Goal: Task Accomplishment & Management: Manage account settings

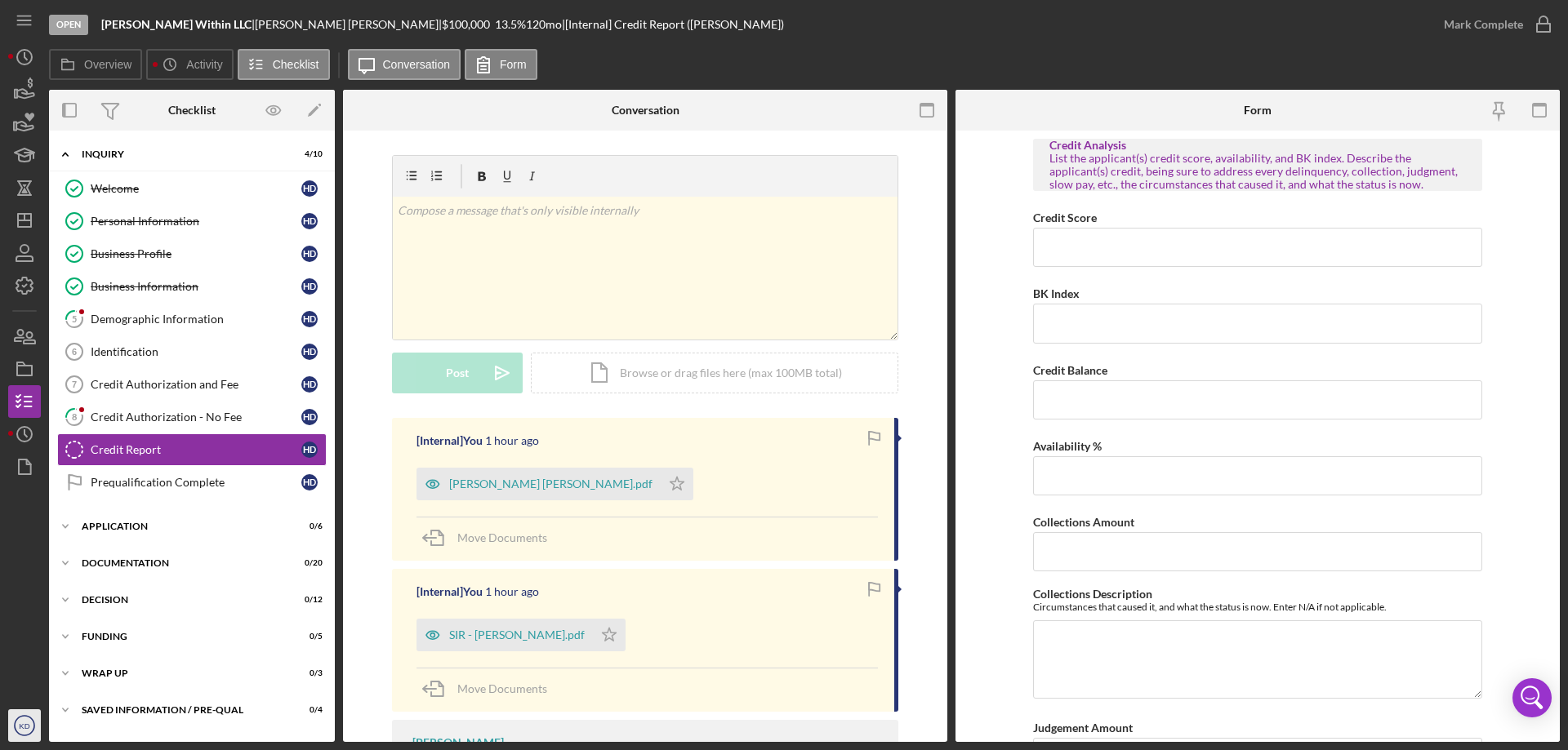
click at [14, 729] on icon "KD" at bounding box center [25, 725] width 32 height 41
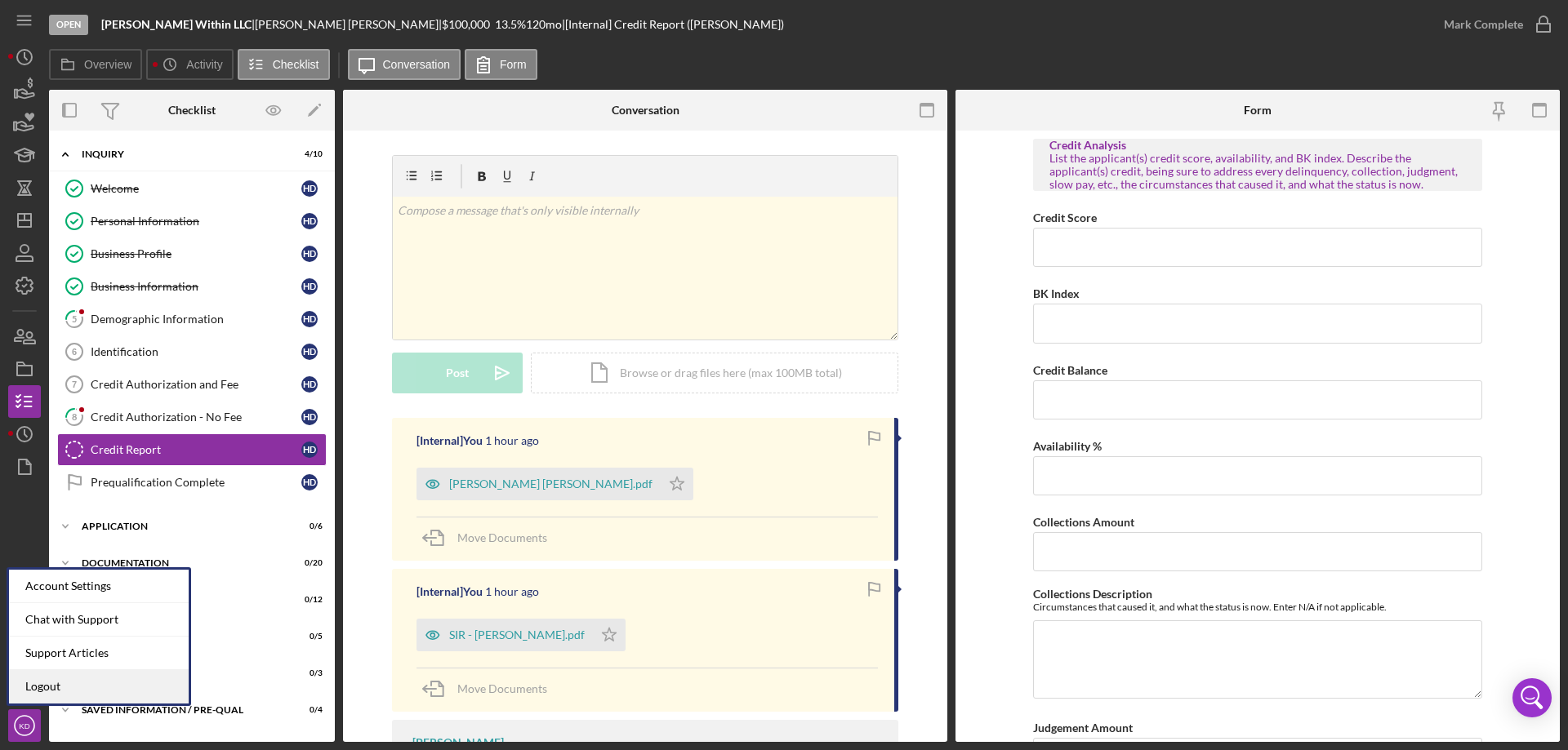
click at [25, 689] on link "Logout" at bounding box center [98, 687] width 180 height 33
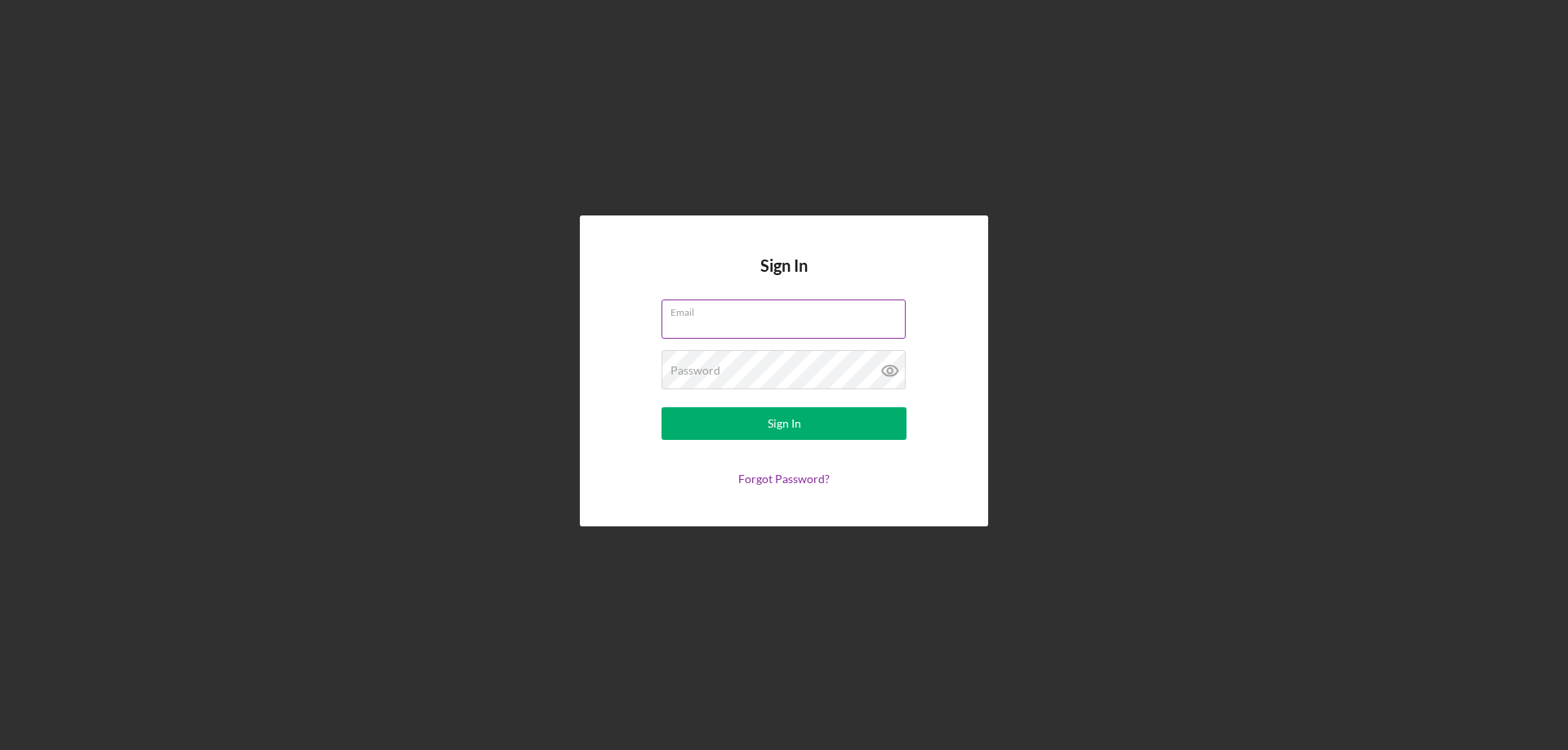
click at [703, 322] on input "Email" at bounding box center [783, 319] width 244 height 39
type input "[EMAIL_ADDRESS][DOMAIN_NAME]"
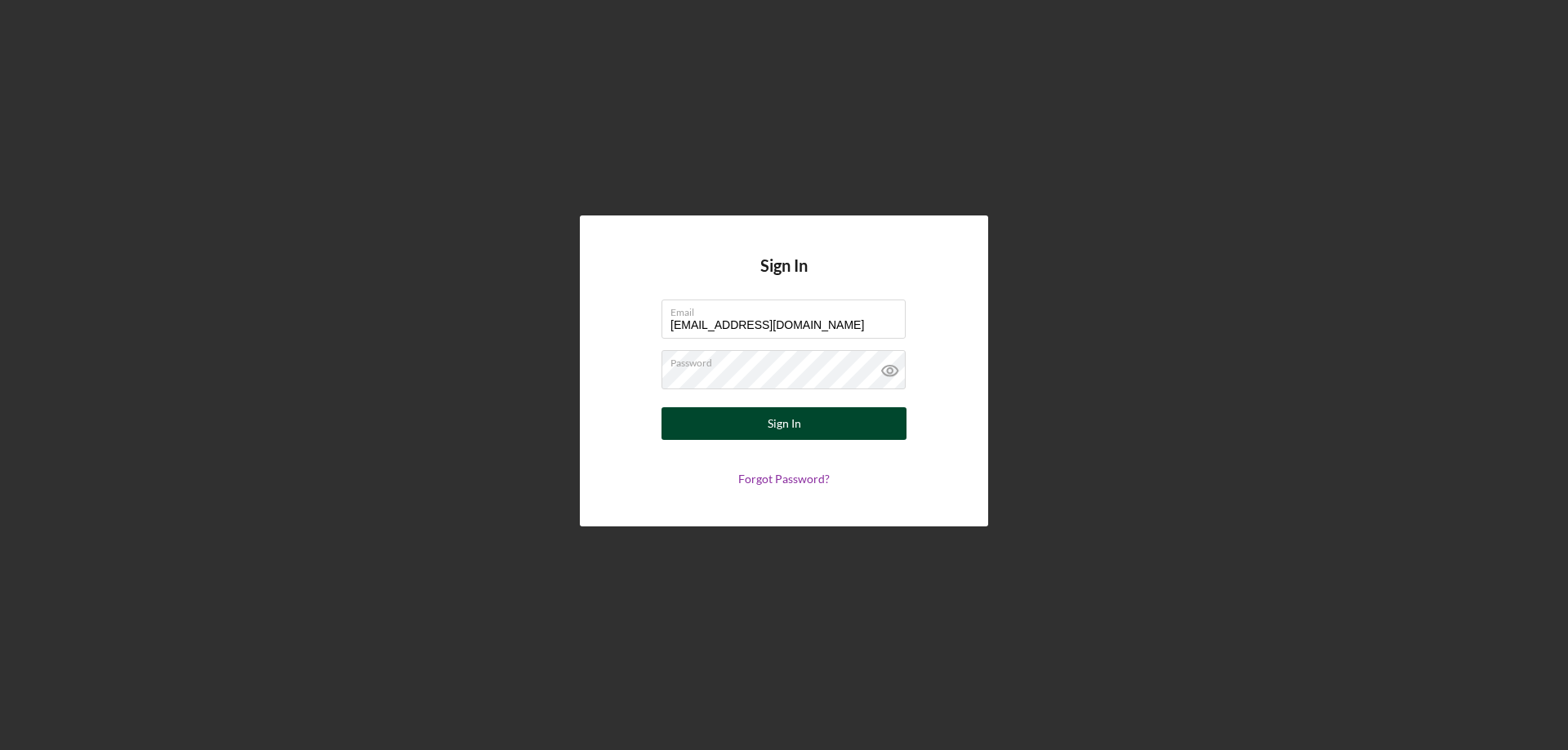
click at [731, 419] on button "Sign In" at bounding box center [784, 423] width 245 height 32
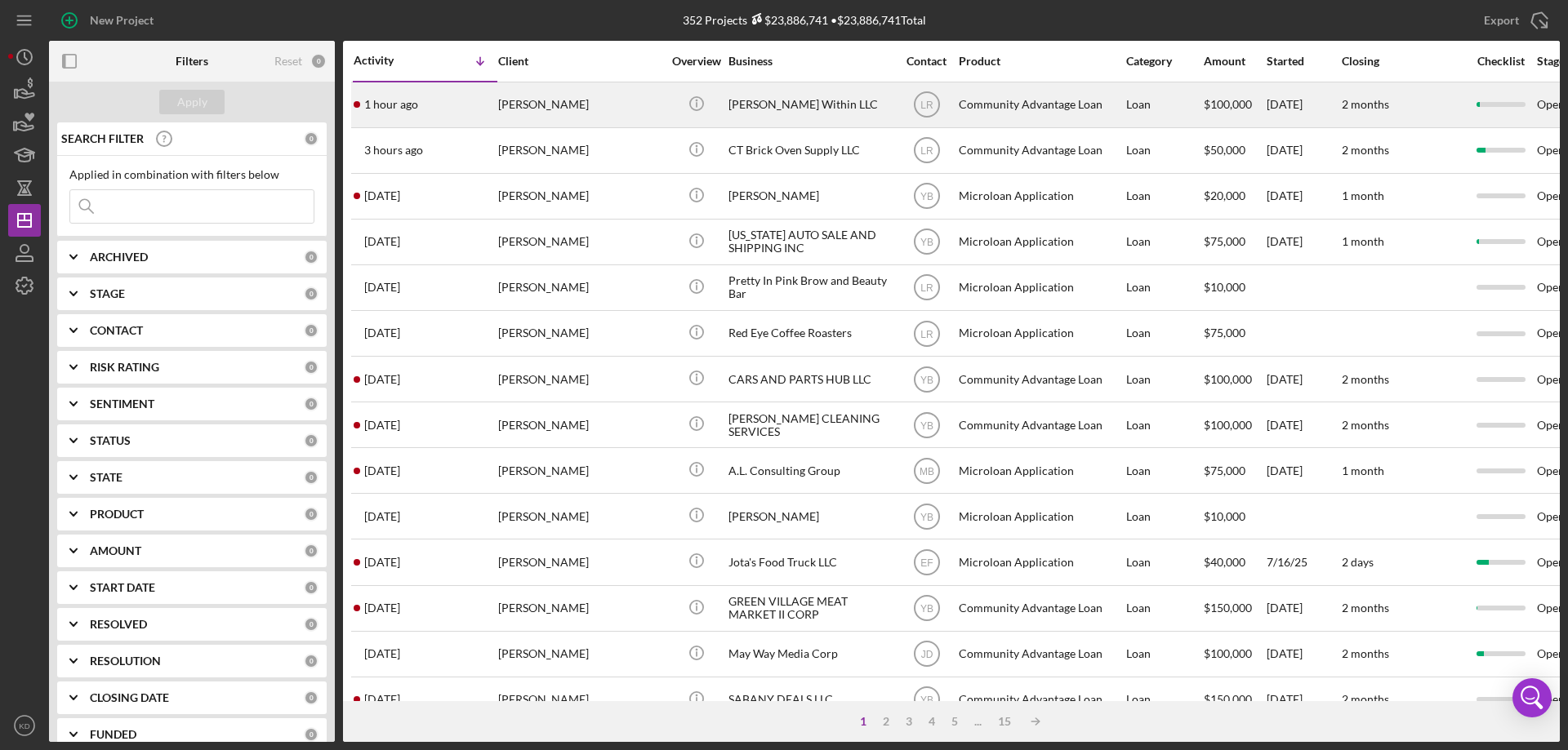
click at [532, 106] on div "[PERSON_NAME]" at bounding box center [579, 104] width 163 height 43
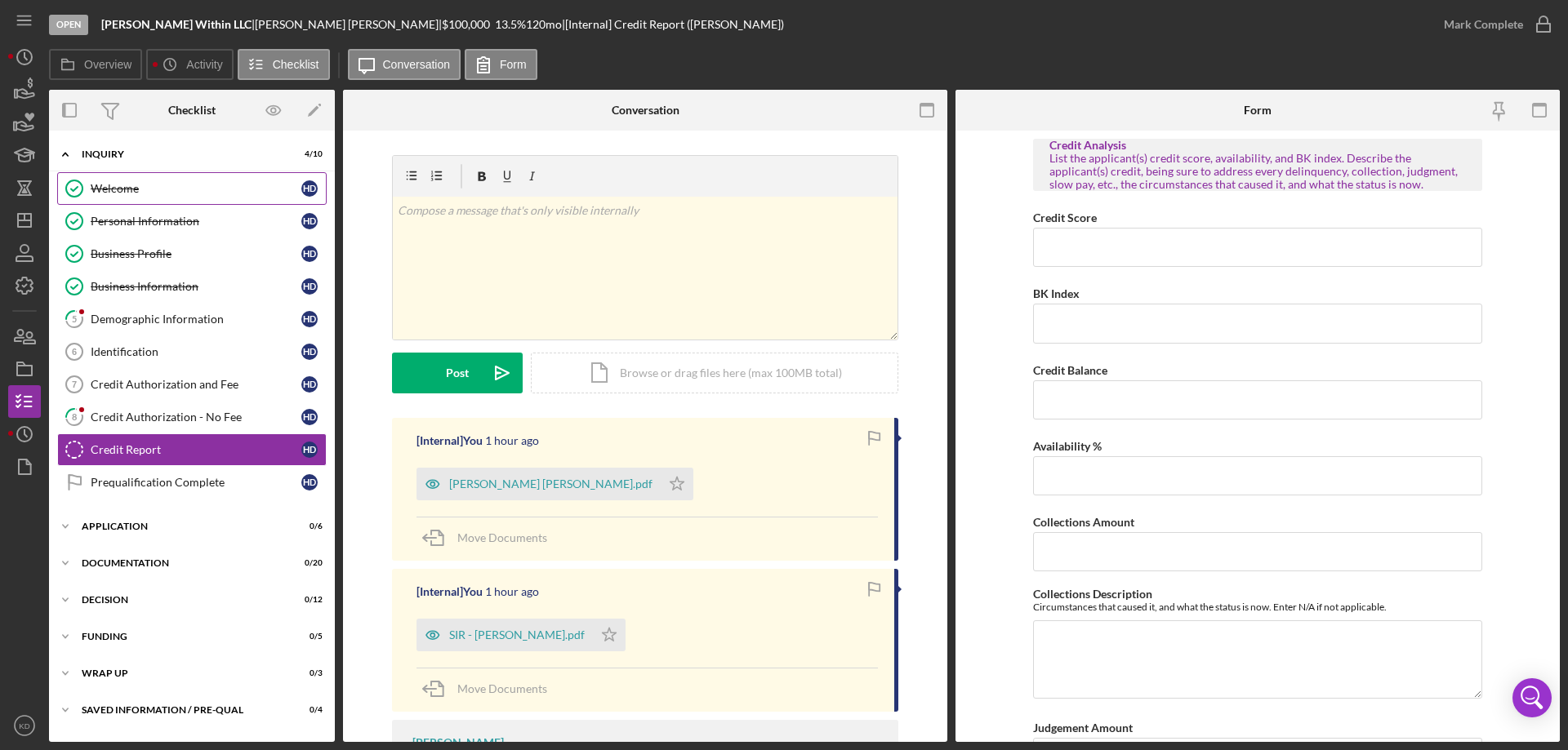
click at [125, 192] on div "Welcome" at bounding box center [196, 189] width 210 height 13
click at [172, 415] on div "Credit Authorization - No Fee" at bounding box center [196, 418] width 210 height 13
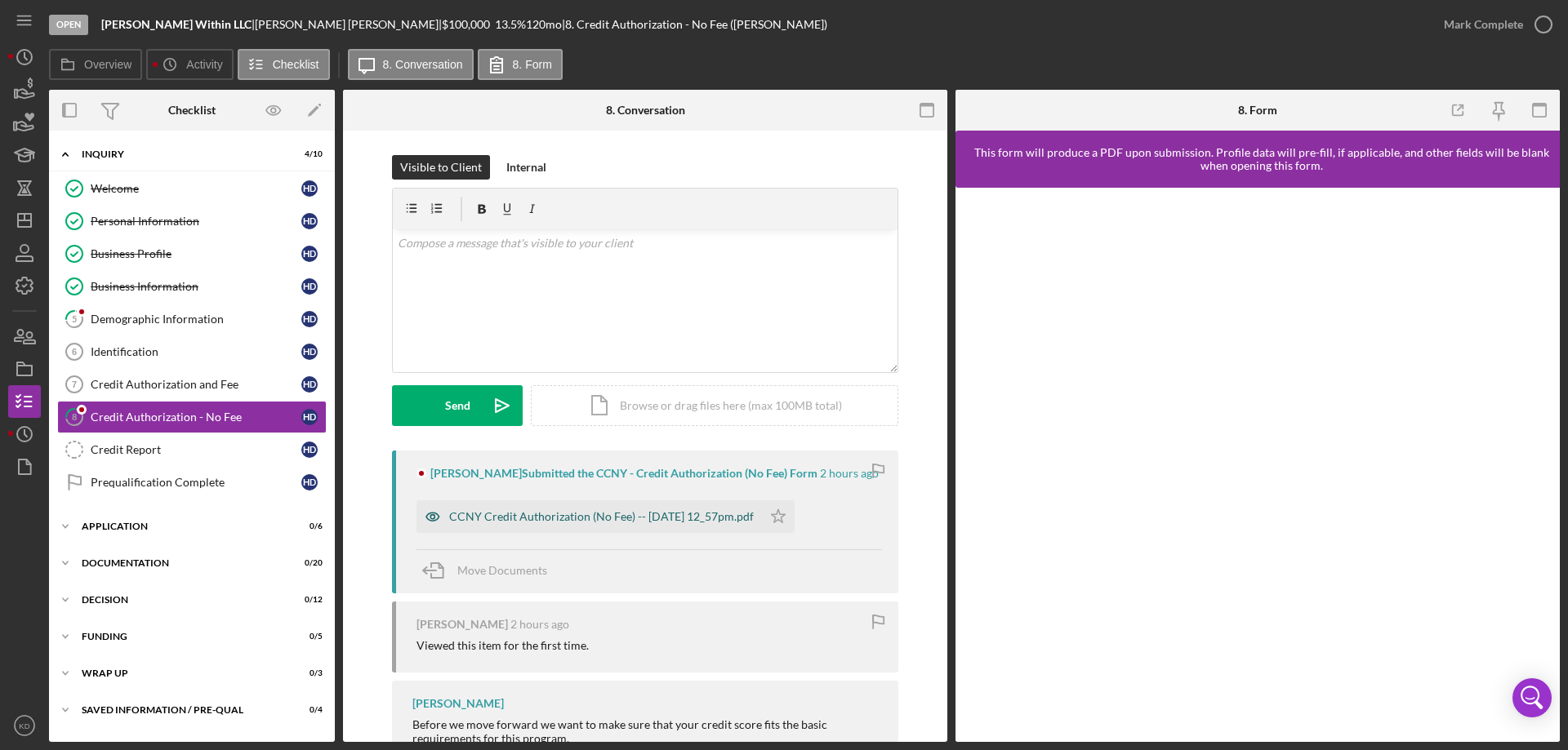
click at [577, 519] on div "CCNY Credit Authorization (No Fee) -- [DATE] 12_57pm.pdf" at bounding box center [601, 517] width 305 height 13
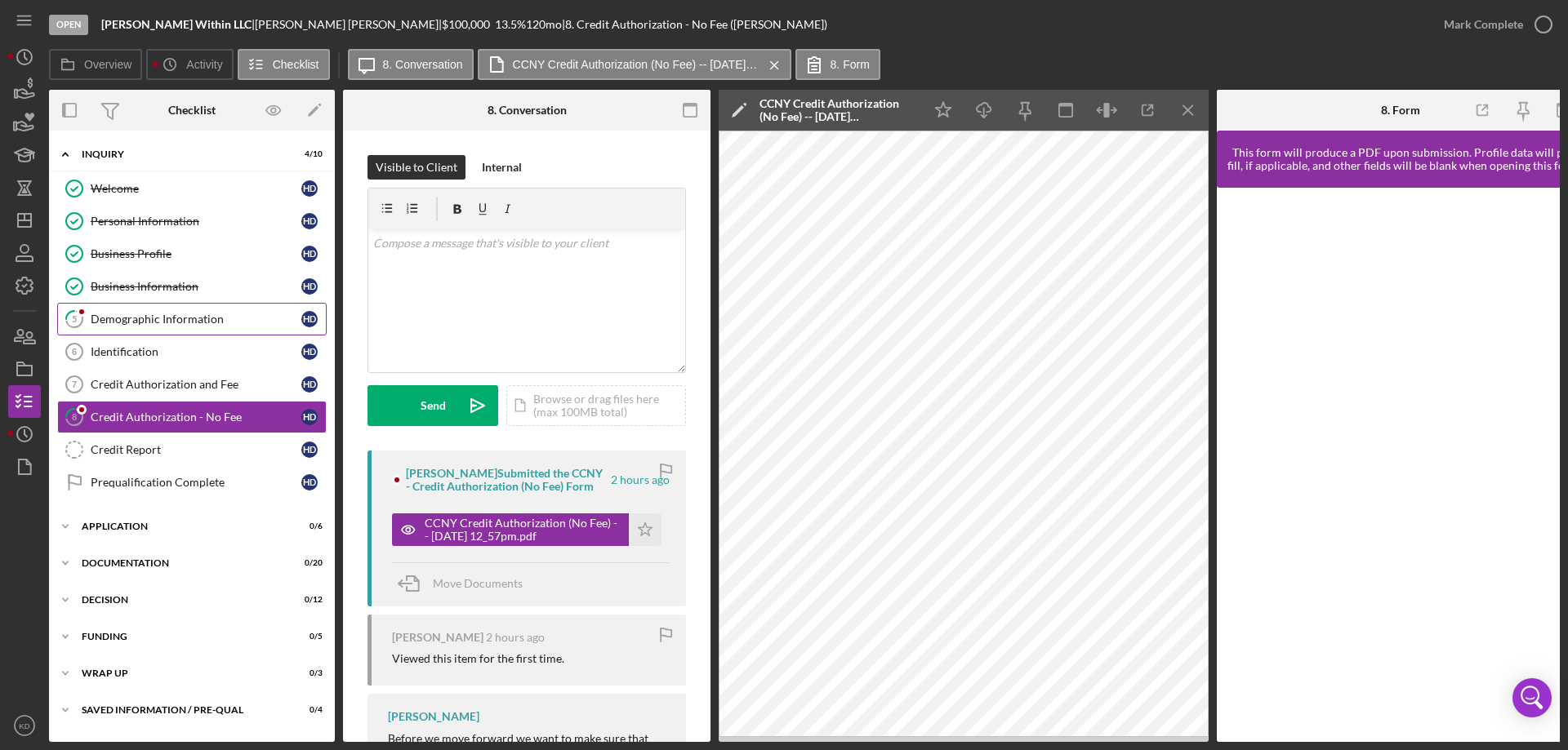
click at [190, 318] on div "Demographic Information" at bounding box center [196, 319] width 210 height 13
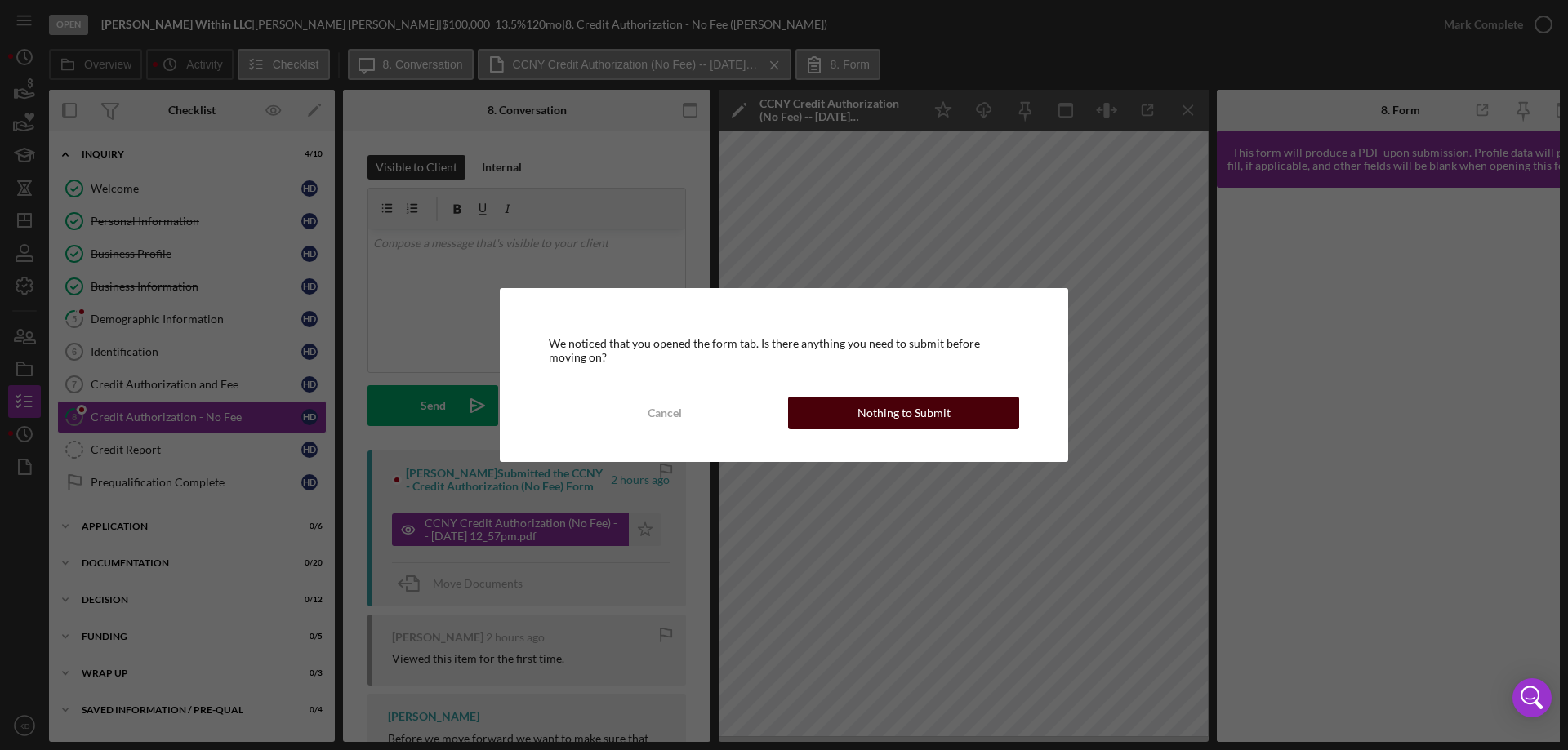
click at [911, 401] on div "Nothing to Submit" at bounding box center [903, 413] width 93 height 32
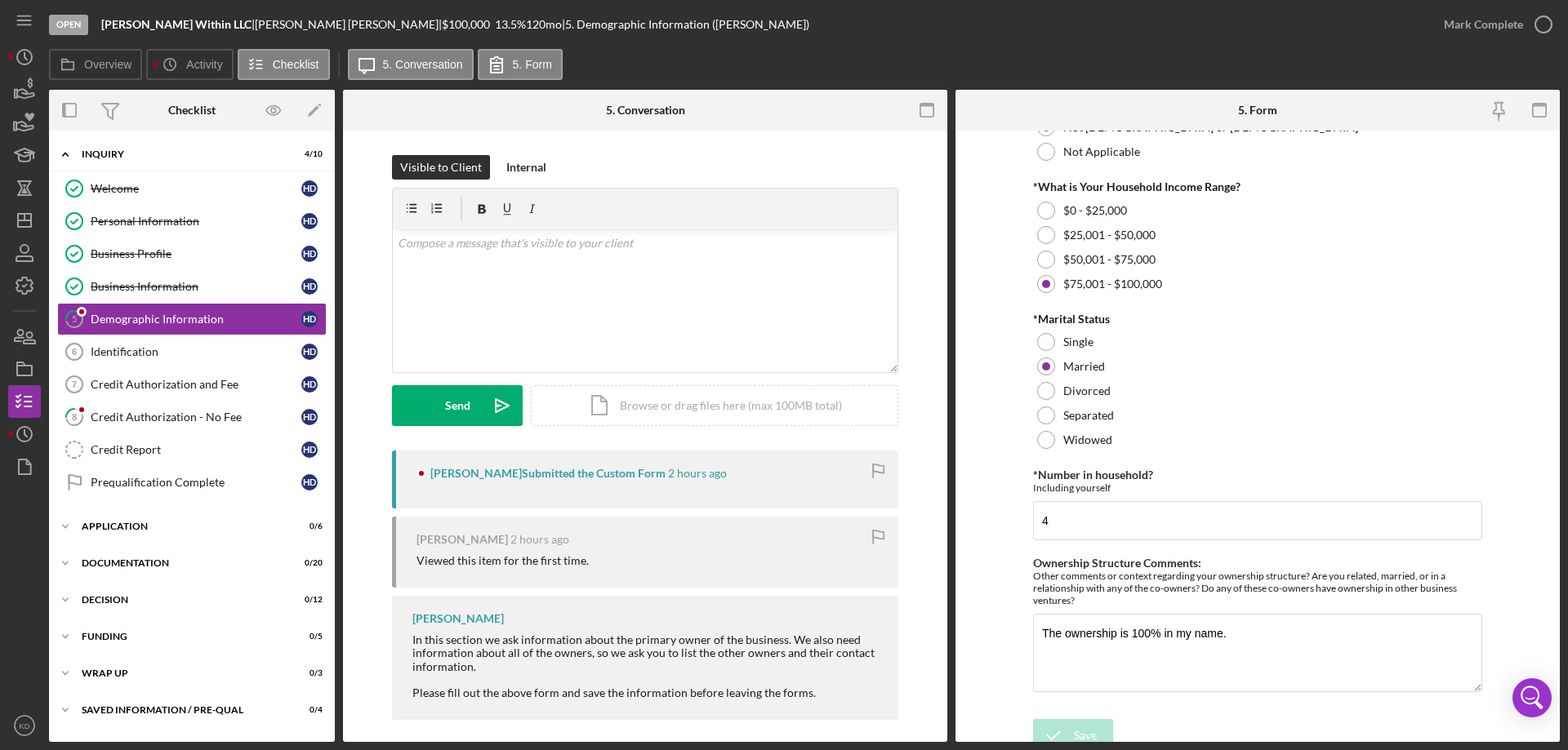
scroll to position [654, 0]
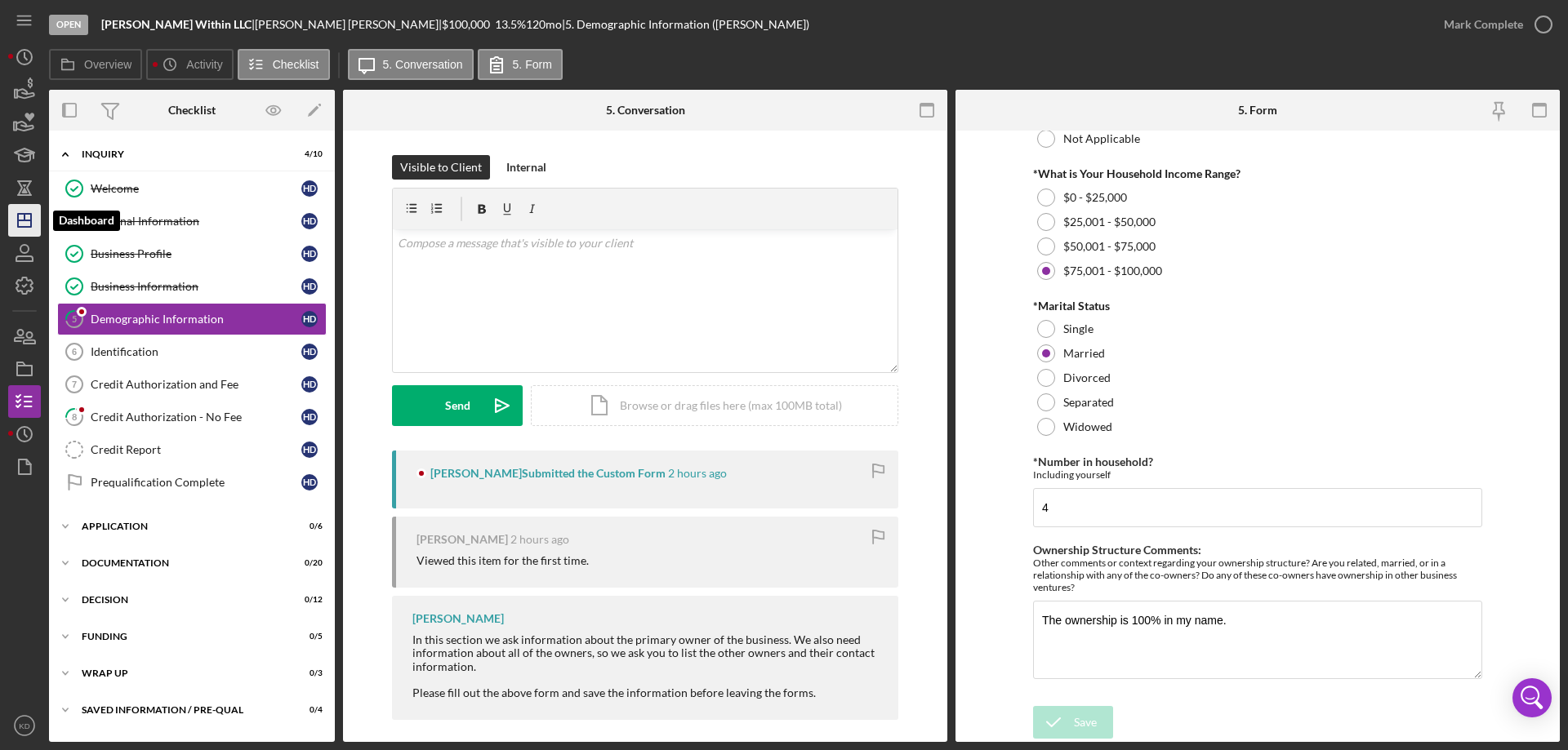
click at [27, 216] on icon "Icon/Dashboard" at bounding box center [24, 220] width 41 height 41
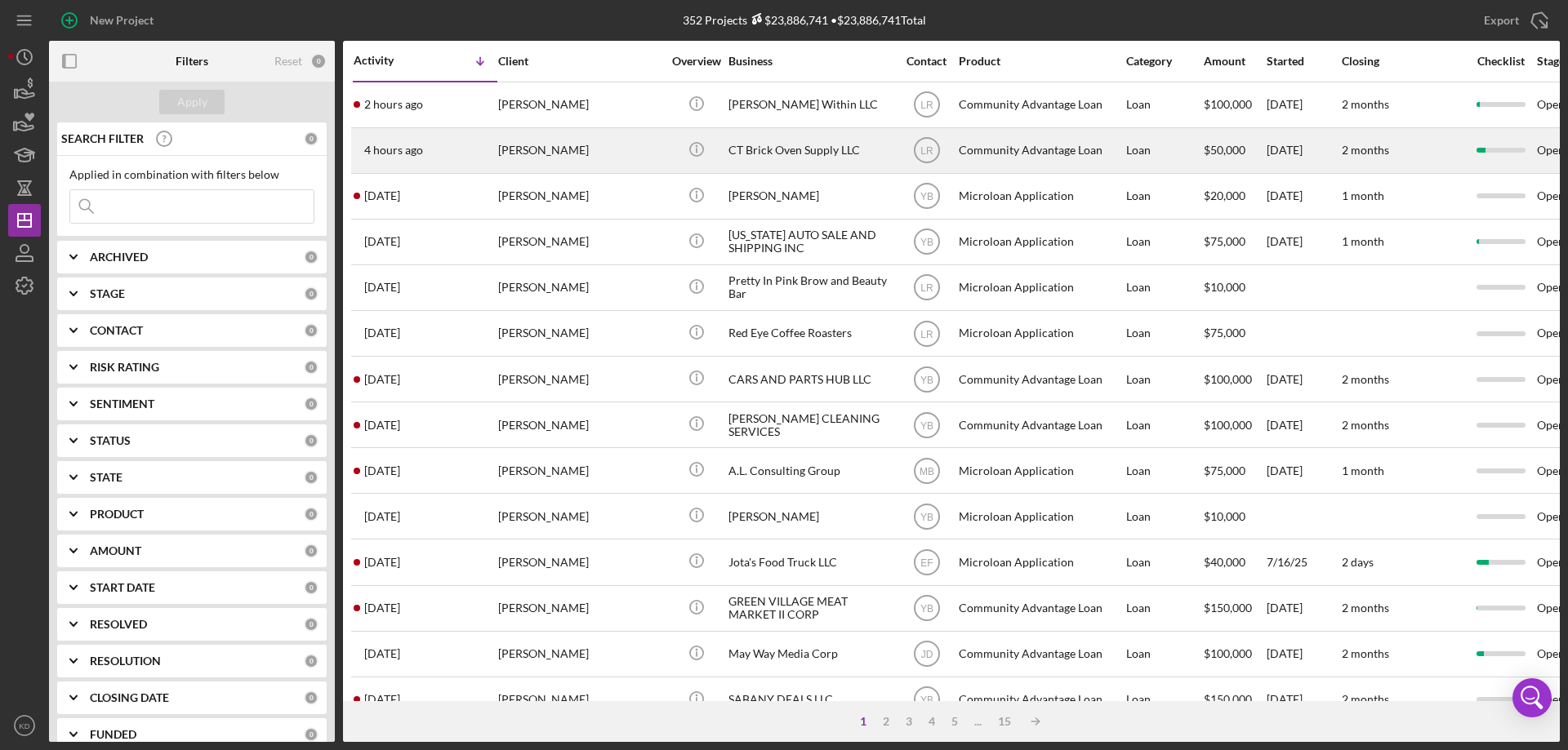
click at [763, 147] on div "CT Brick Oven Supply LLC" at bounding box center [809, 150] width 163 height 43
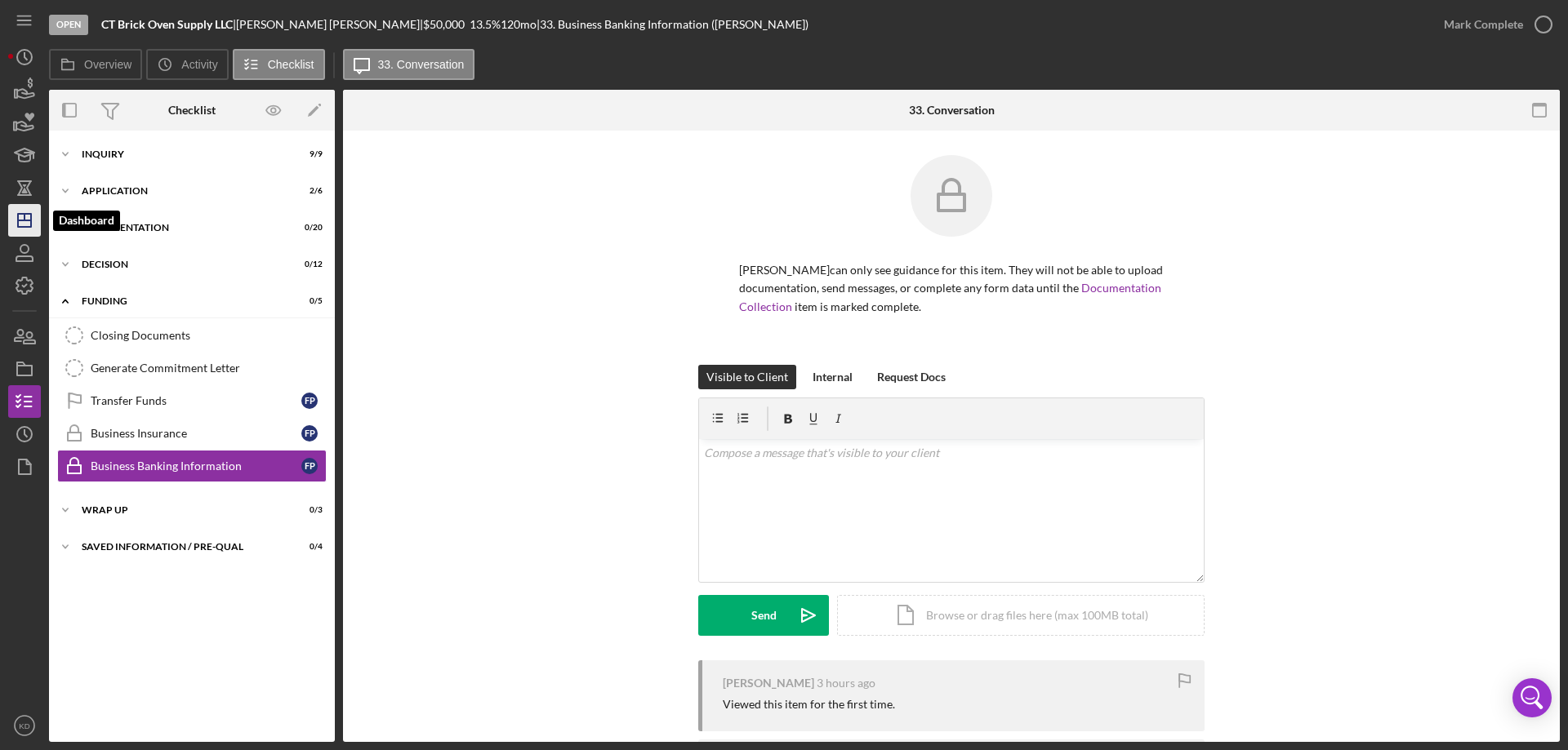
click at [25, 221] on line "button" at bounding box center [25, 221] width 13 height 0
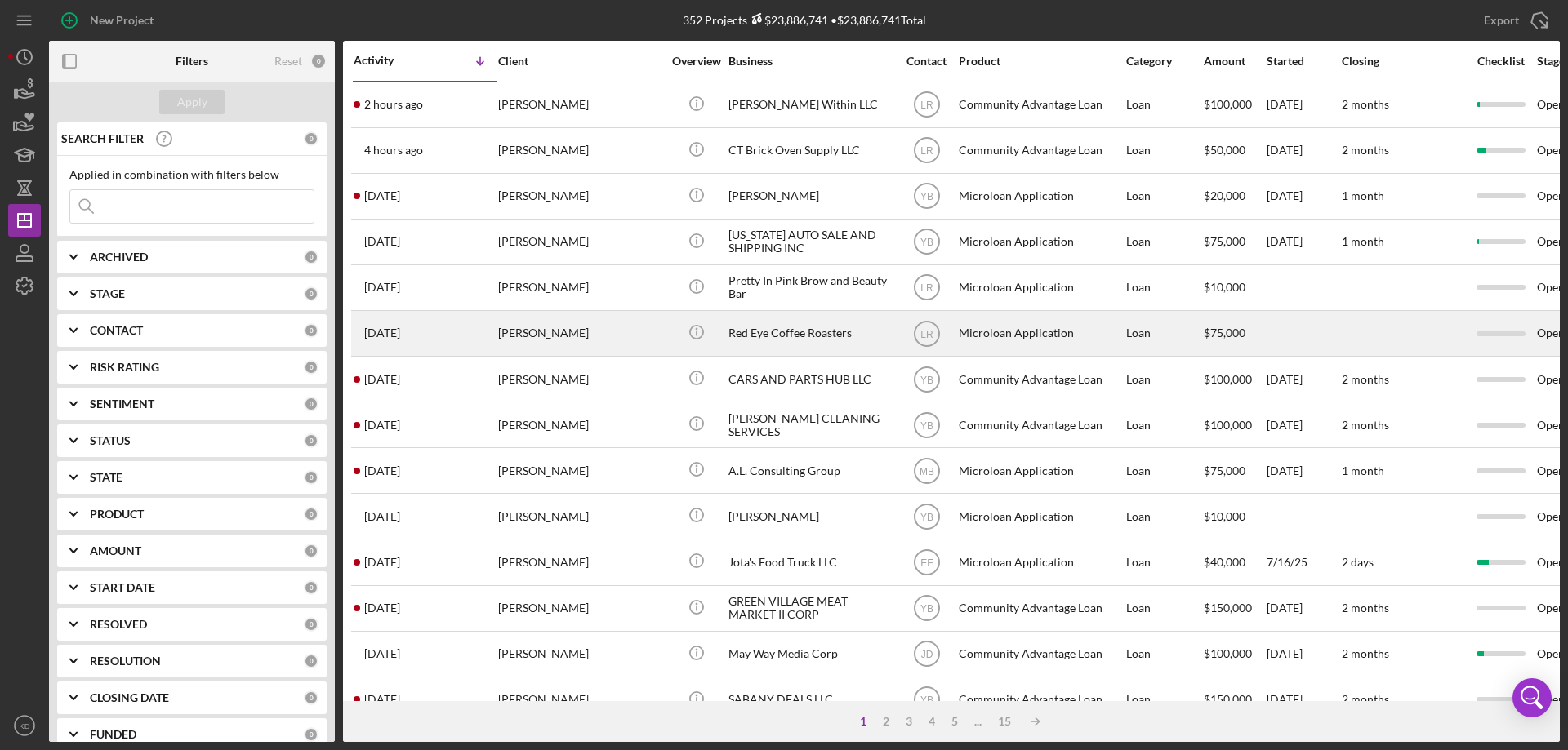
click at [554, 332] on div "[PERSON_NAME]" at bounding box center [579, 332] width 163 height 43
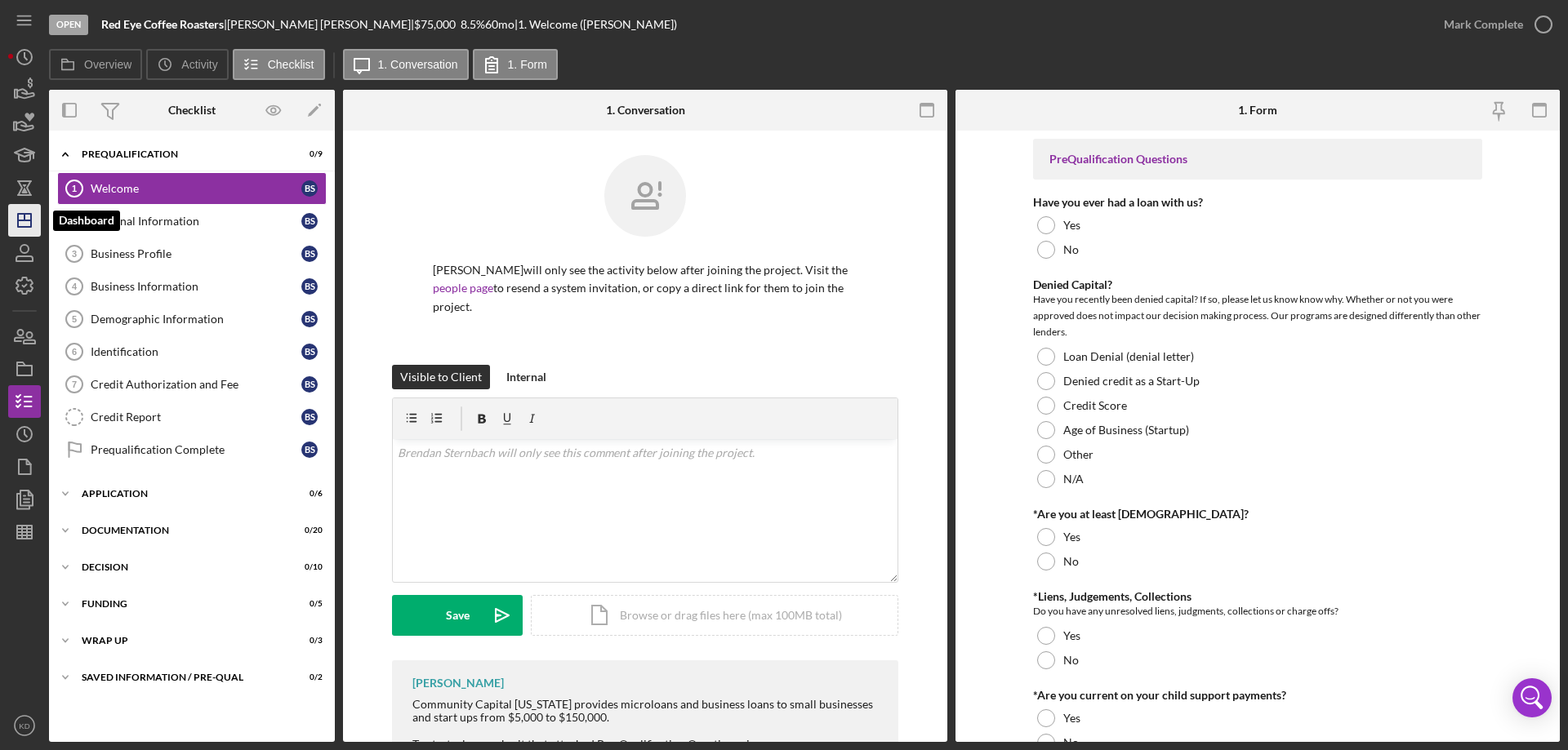
click at [24, 216] on icon "Icon/Dashboard" at bounding box center [24, 220] width 41 height 41
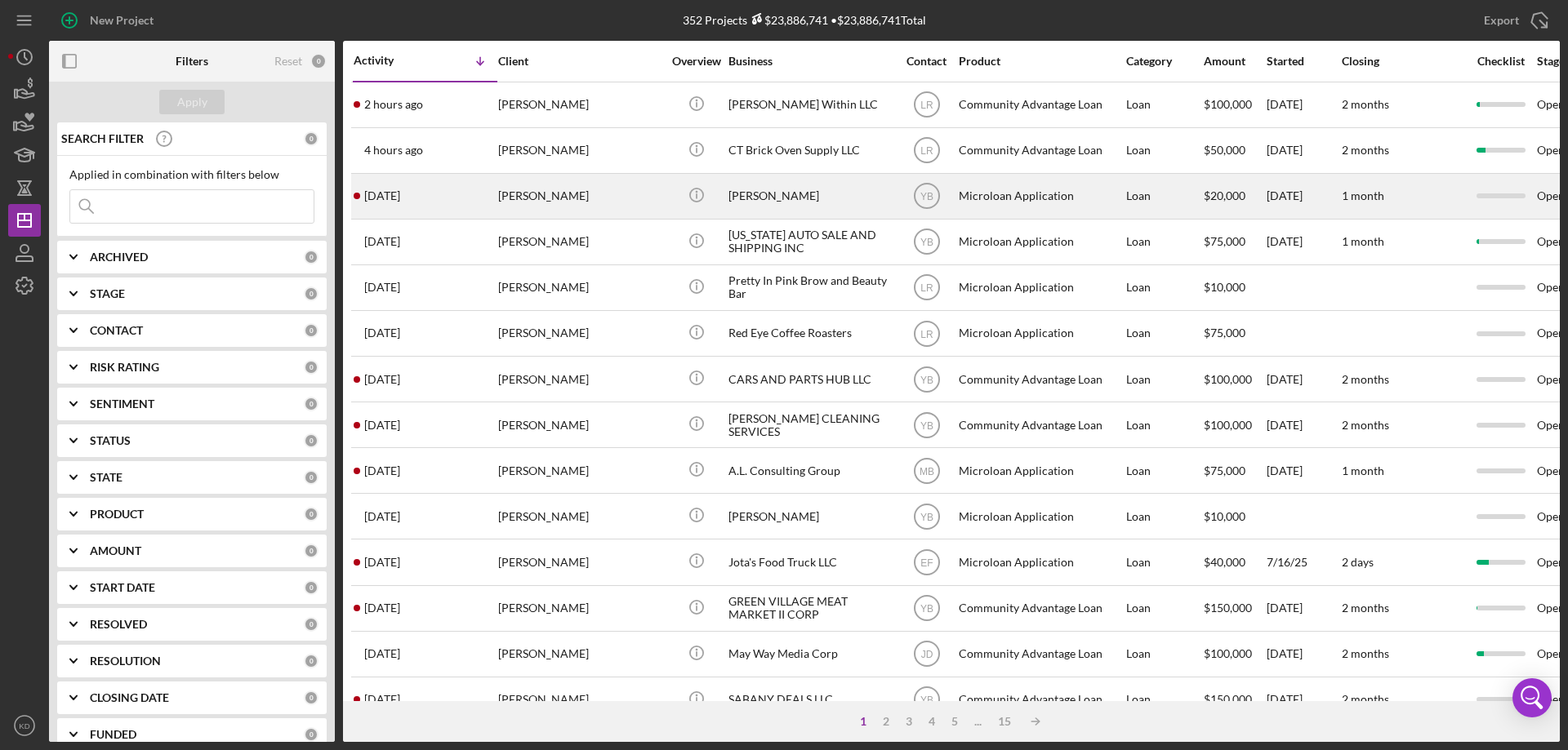
click at [542, 193] on div "[PERSON_NAME]" at bounding box center [579, 196] width 163 height 43
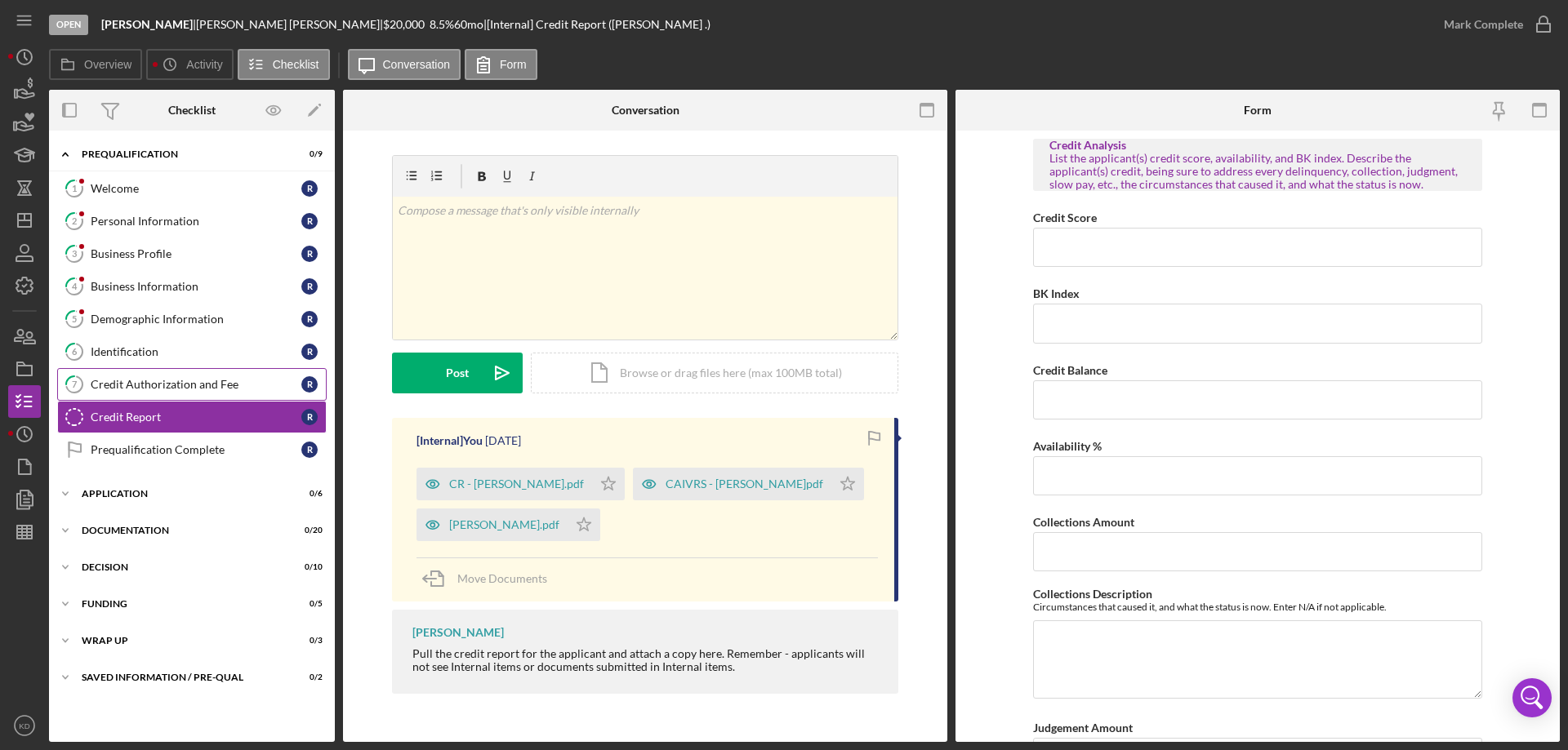
click at [108, 390] on div "Credit Authorization and Fee" at bounding box center [196, 385] width 210 height 13
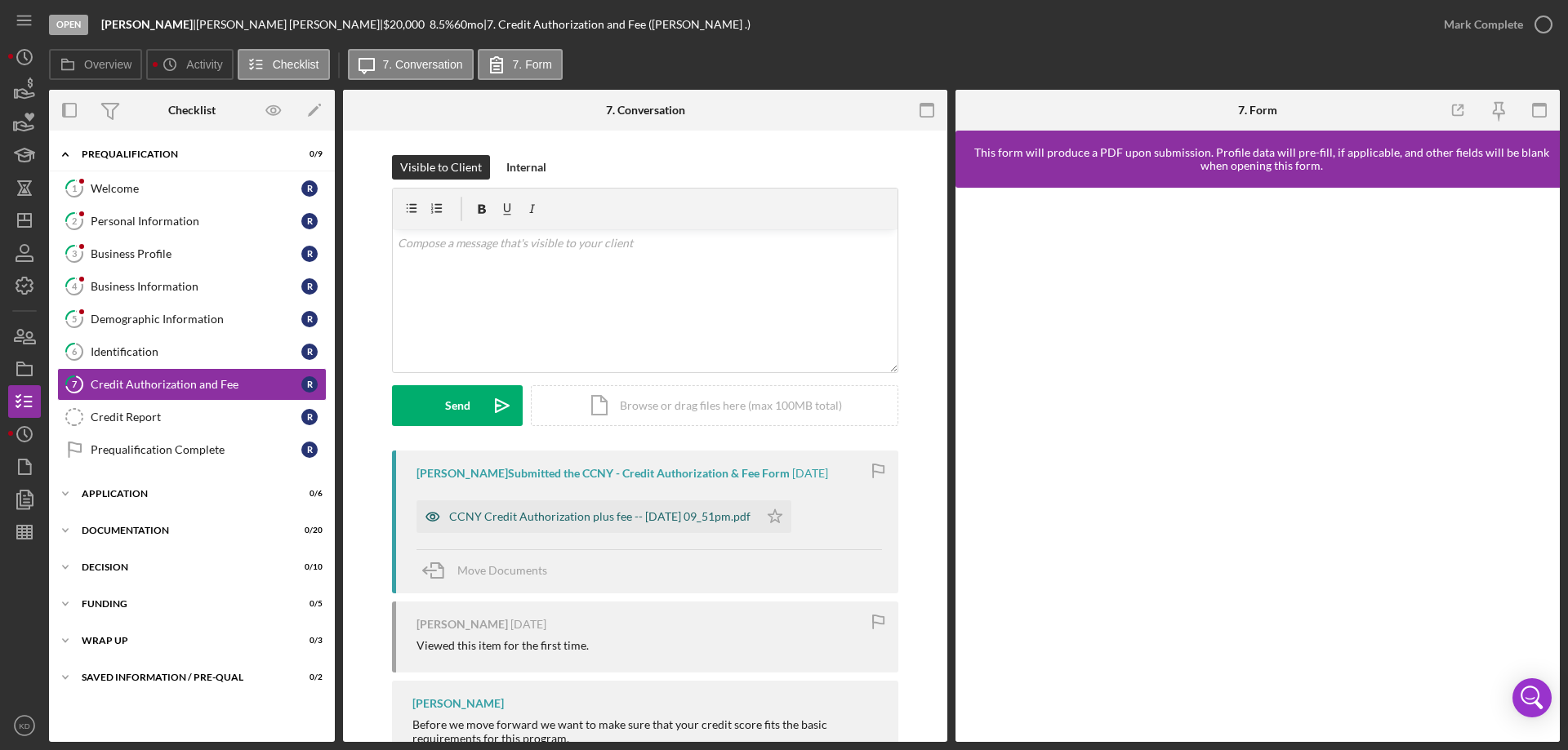
click at [759, 507] on div "CCNY Credit Authorization plus fee -- [DATE] 09_51pm.pdf" at bounding box center [588, 517] width 342 height 32
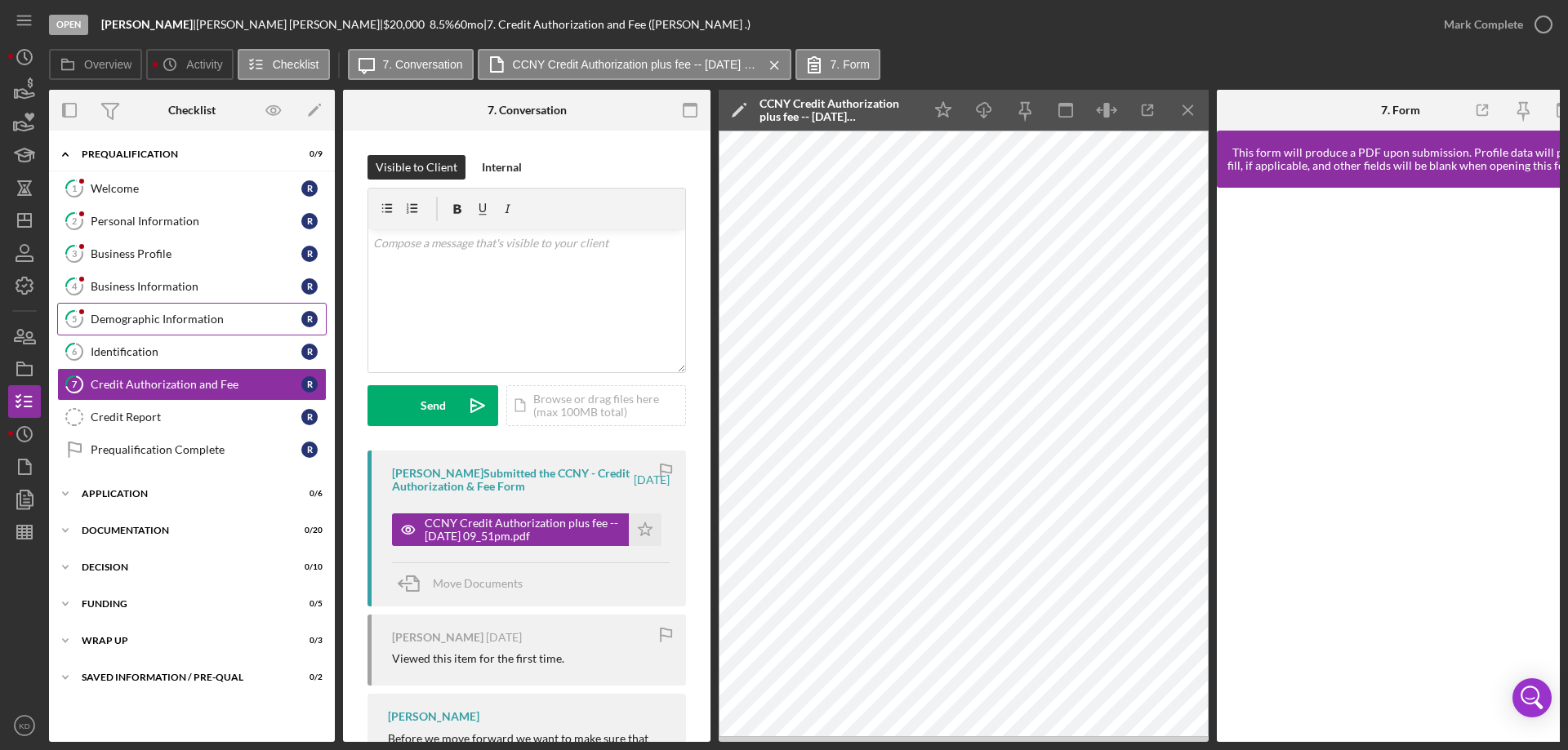
click at [141, 318] on div "Demographic Information" at bounding box center [196, 319] width 210 height 13
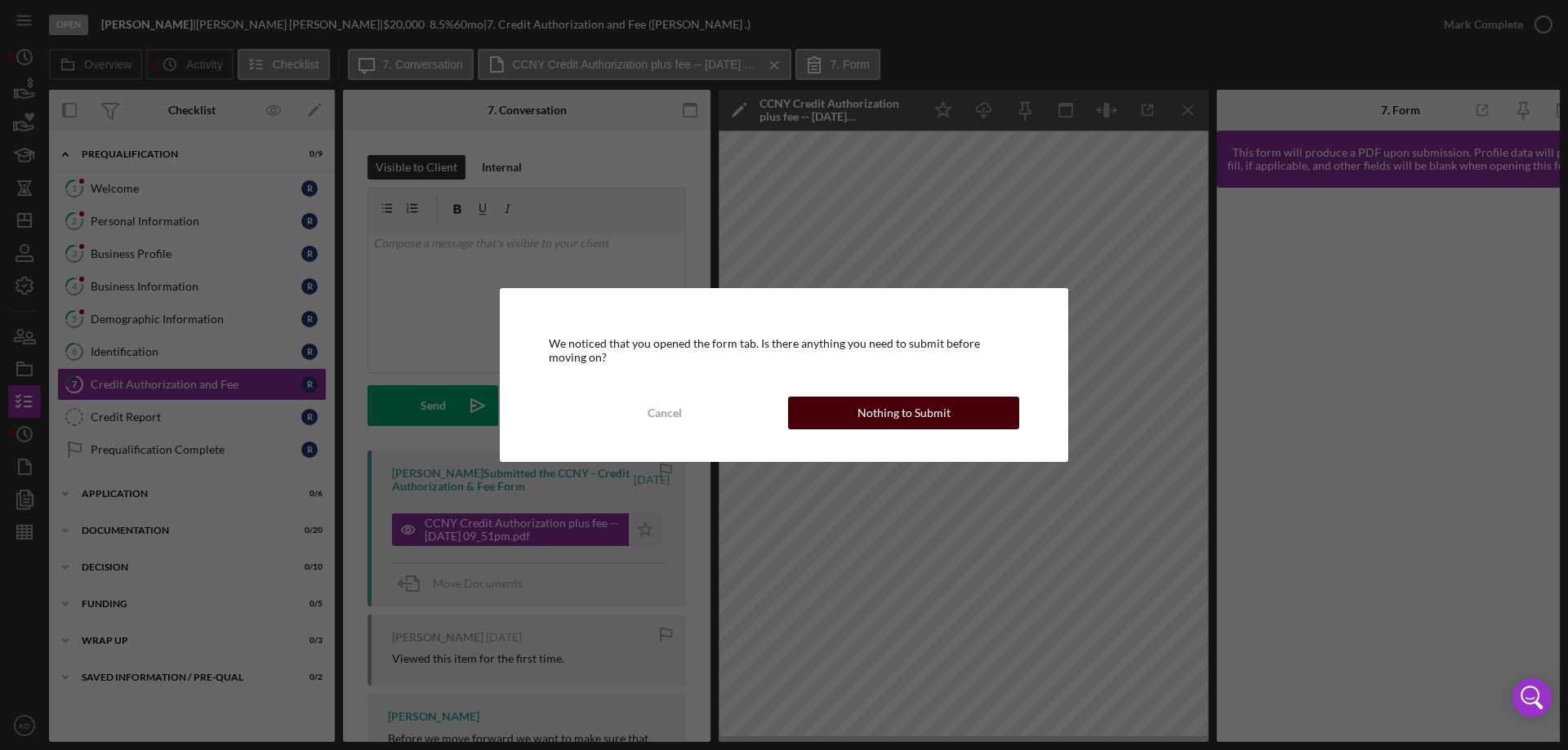
click at [956, 408] on button "Nothing to Submit" at bounding box center [904, 413] width 231 height 32
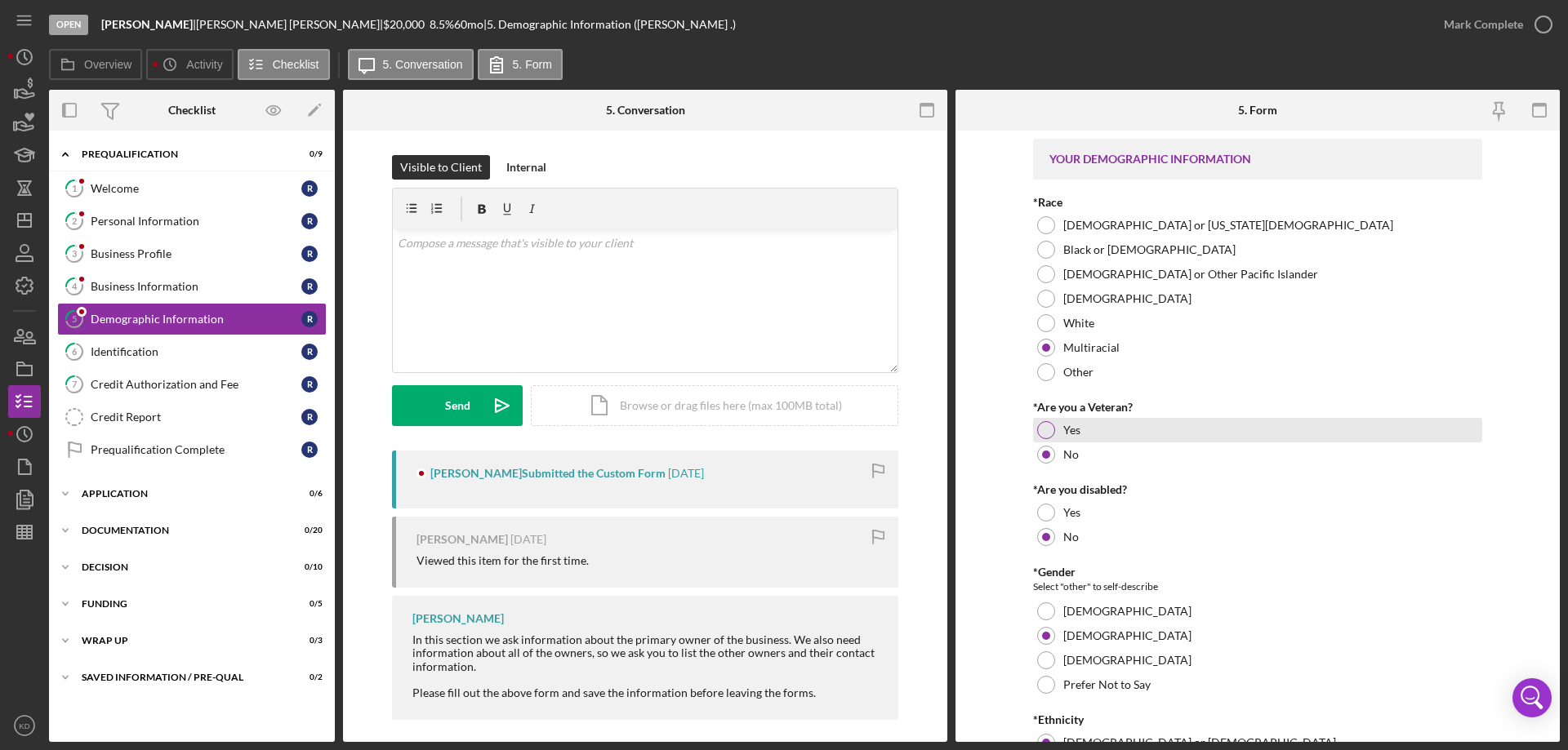
click at [1473, 433] on div "Yes" at bounding box center [1257, 431] width 449 height 25
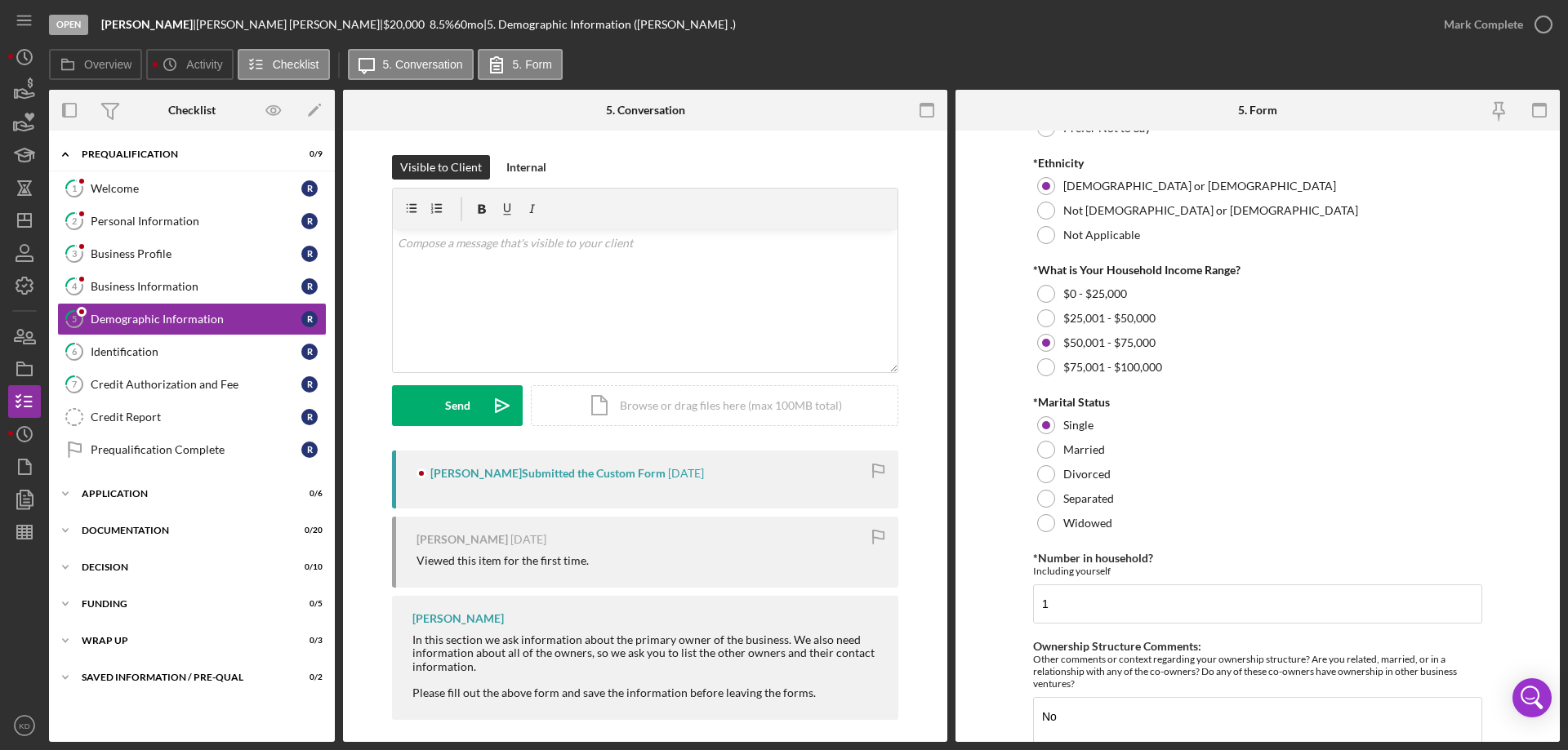
scroll to position [571, 0]
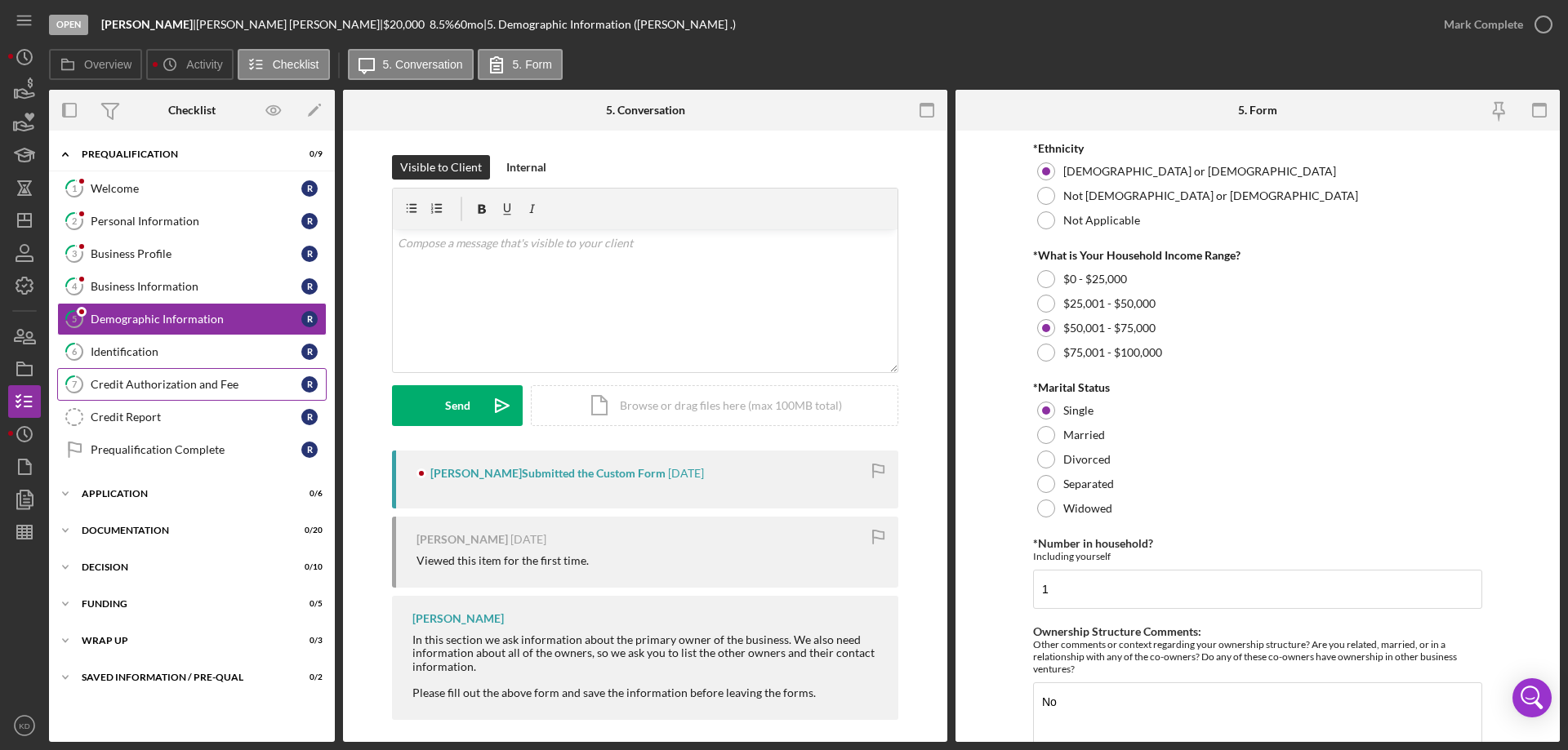
click at [129, 390] on div "Credit Authorization and Fee" at bounding box center [196, 385] width 210 height 13
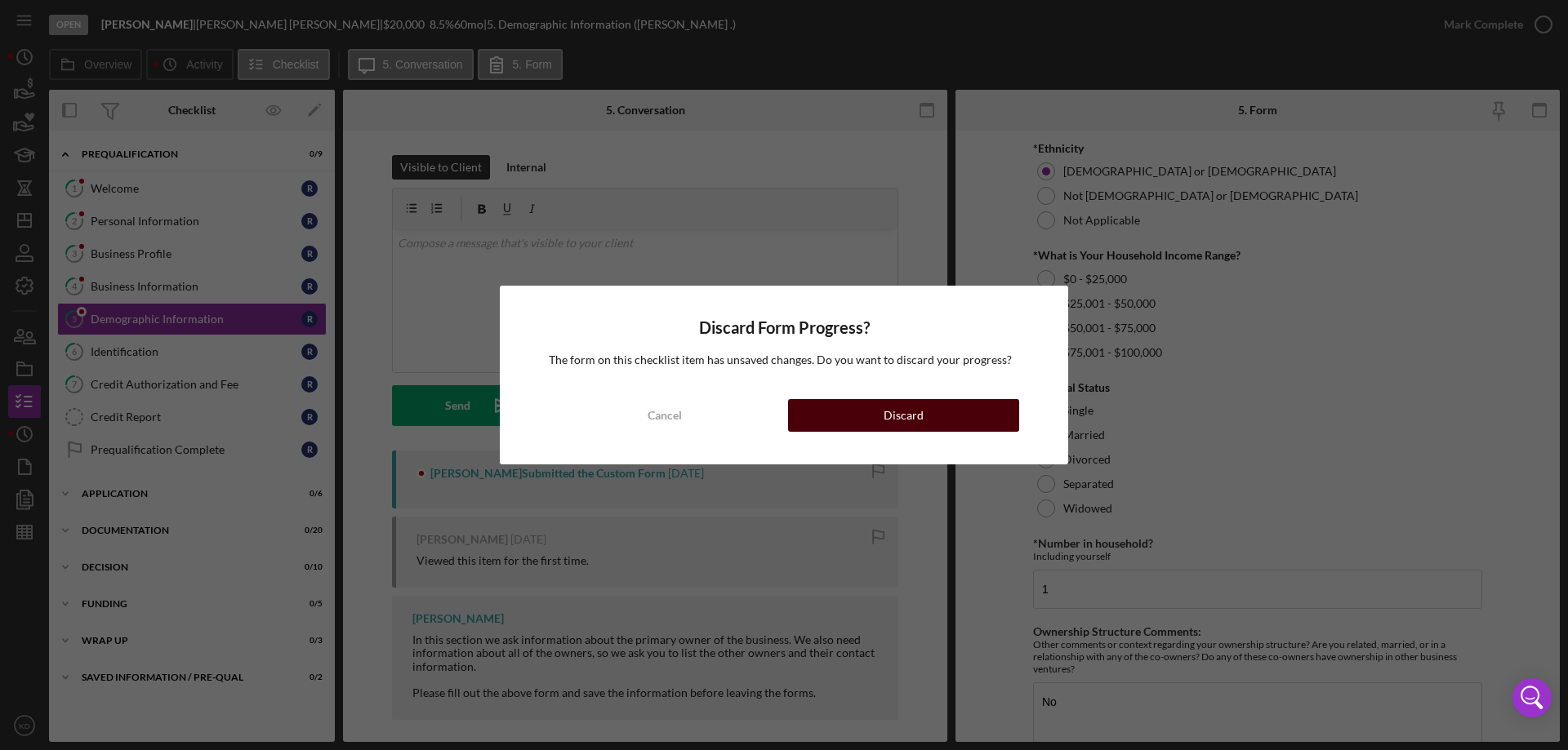
click at [906, 418] on div "Discard" at bounding box center [904, 416] width 40 height 32
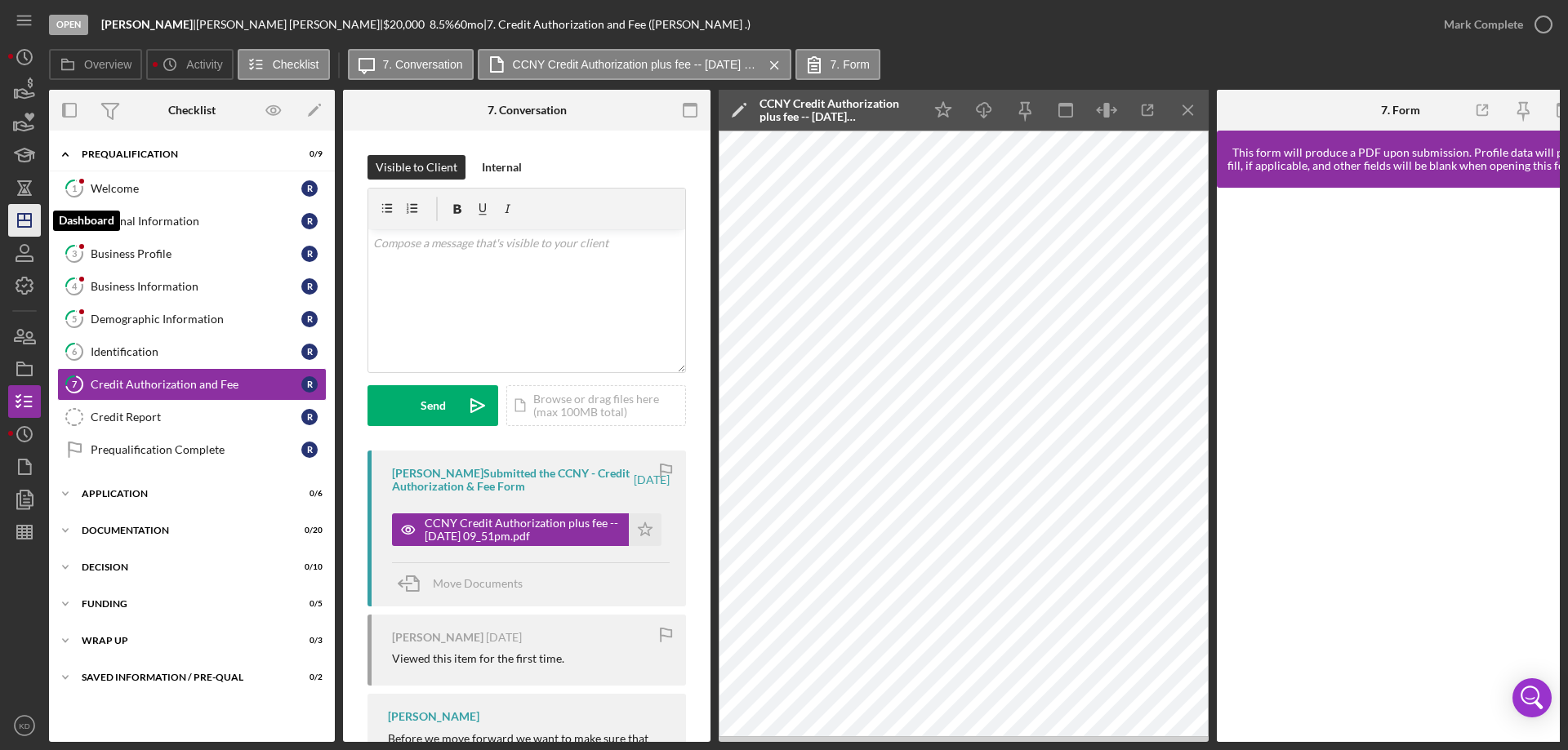
click at [31, 220] on polygon "button" at bounding box center [25, 221] width 13 height 13
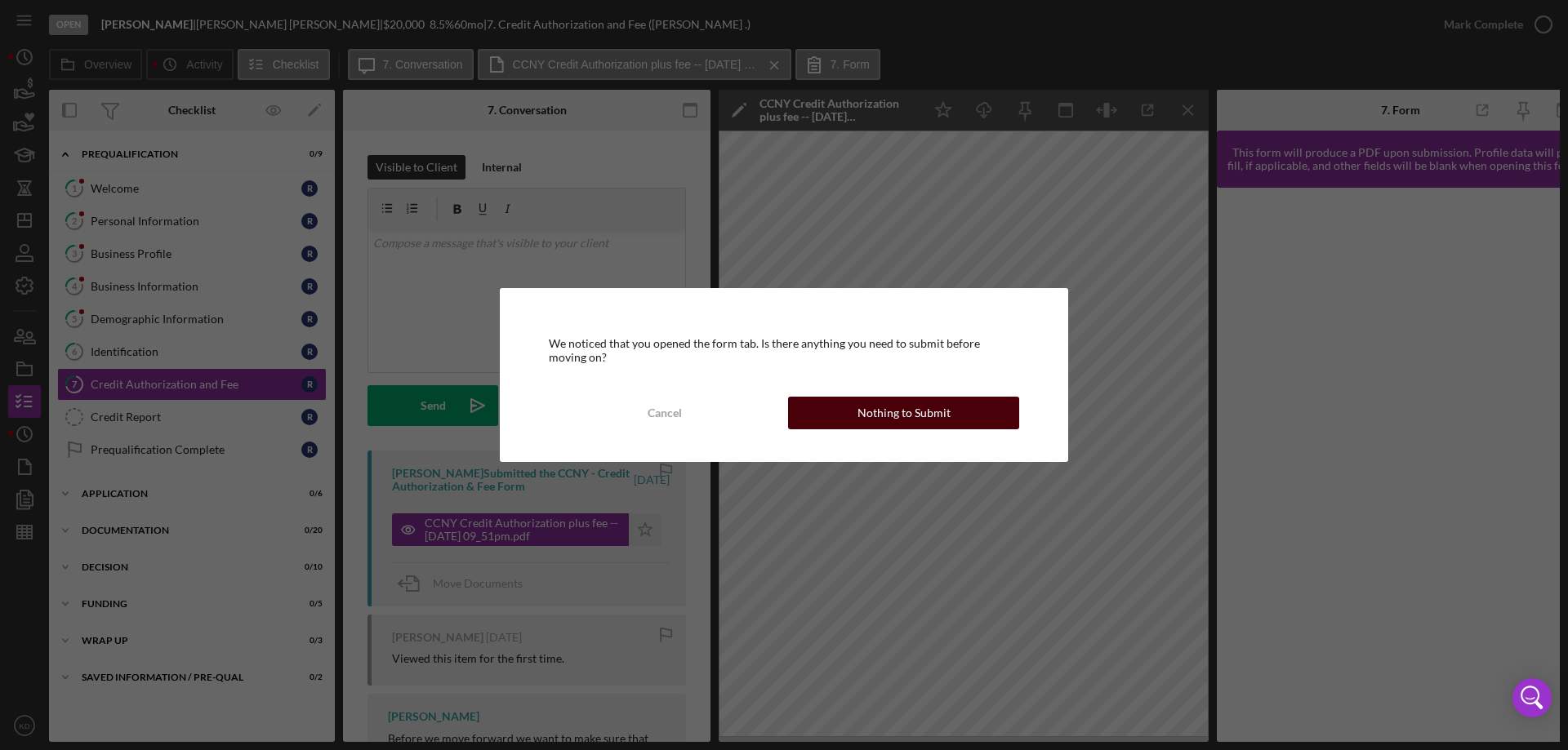
click at [931, 404] on div "Nothing to Submit" at bounding box center [903, 413] width 93 height 32
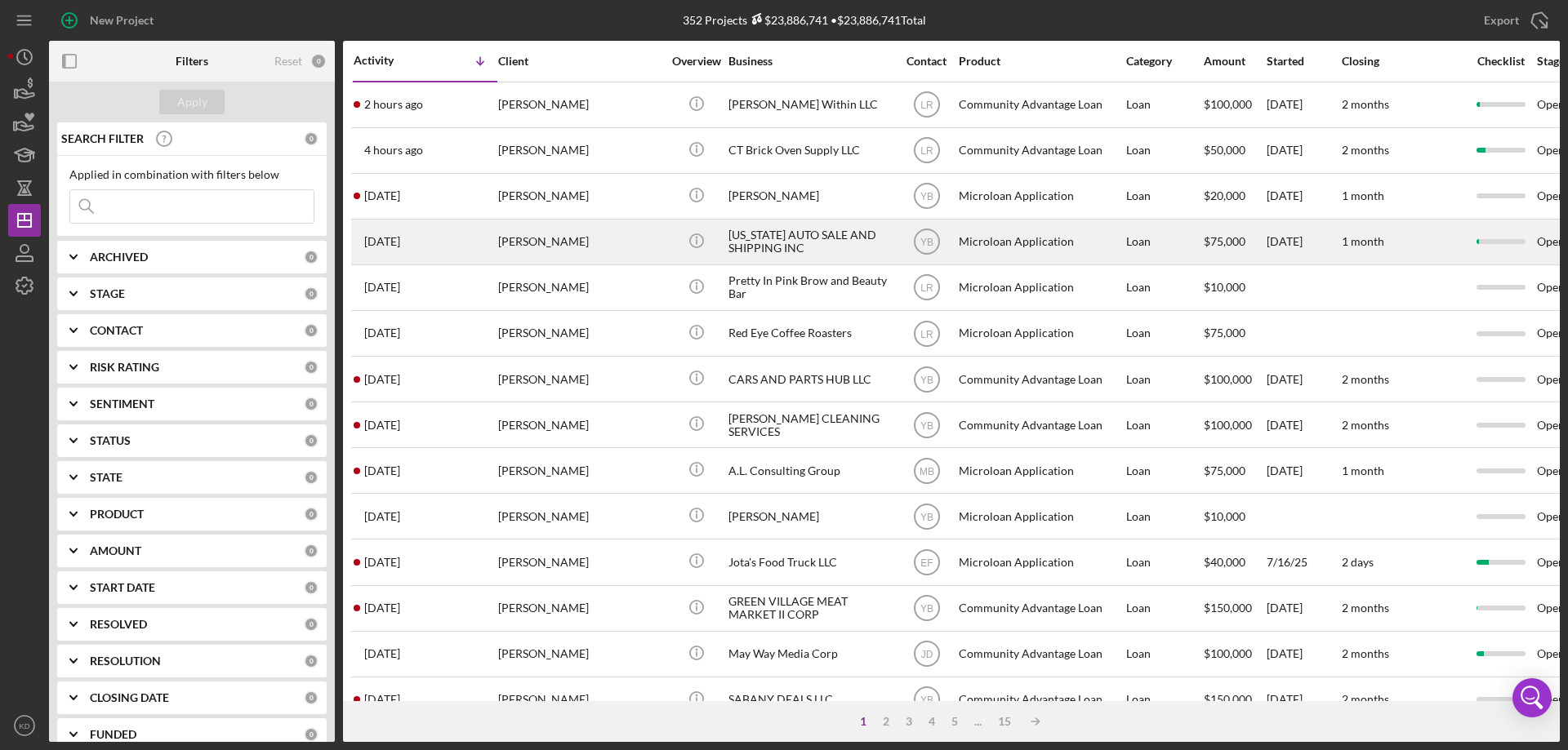
click at [569, 247] on div "[PERSON_NAME]" at bounding box center [579, 242] width 163 height 43
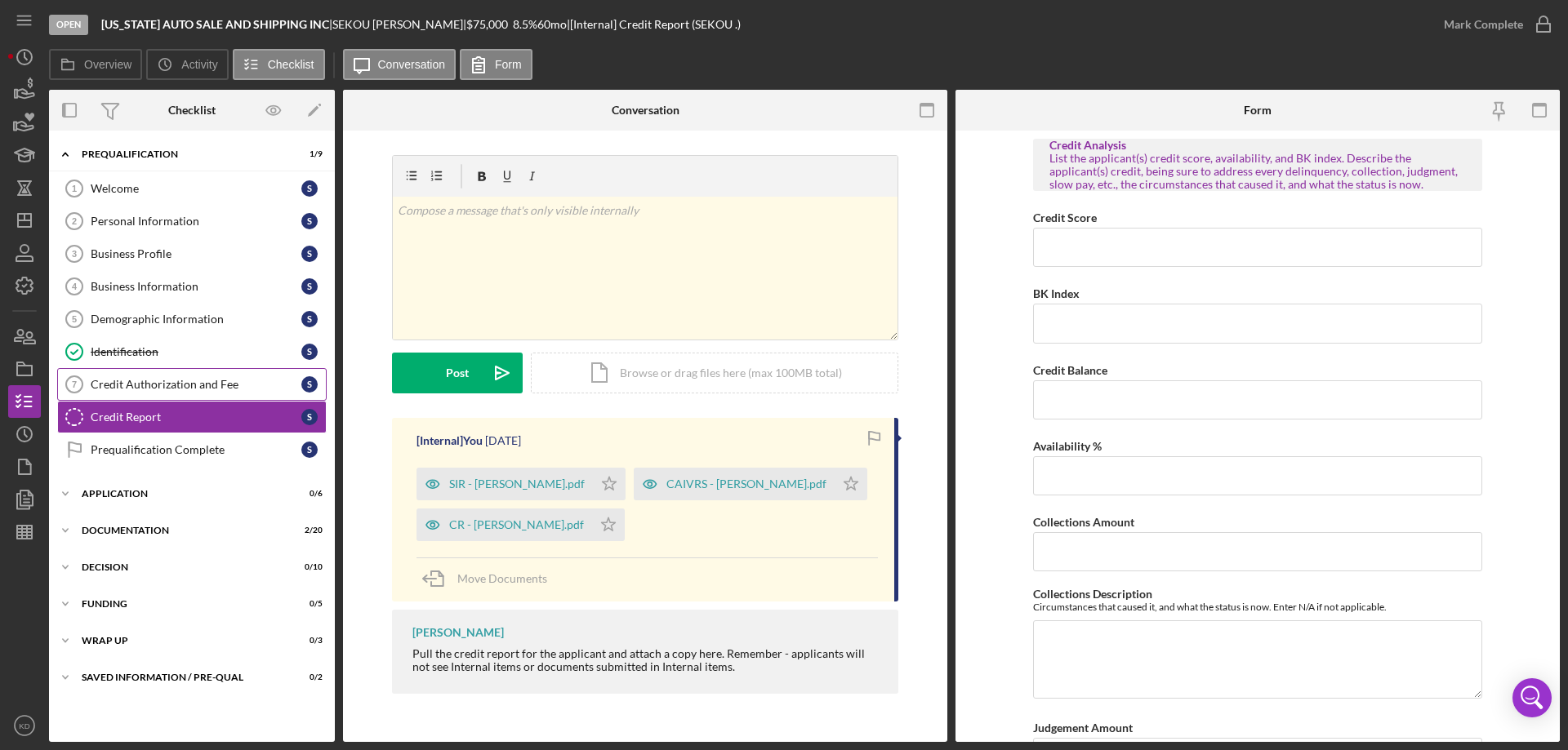
click at [114, 384] on div "Credit Authorization and Fee" at bounding box center [196, 385] width 210 height 13
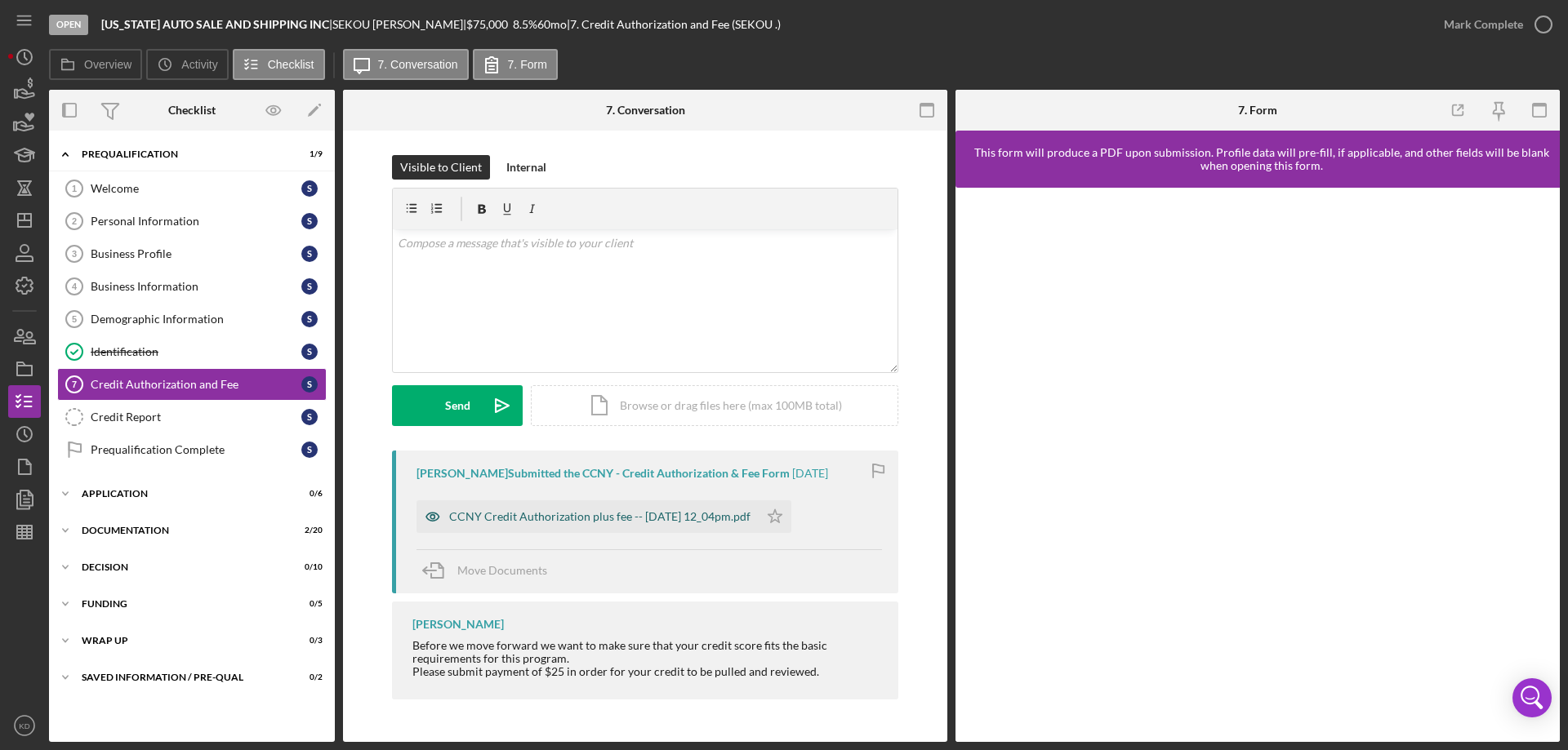
click at [702, 521] on div "CCNY Credit Authorization plus fee -- [DATE] 12_04pm.pdf" at bounding box center [599, 517] width 301 height 13
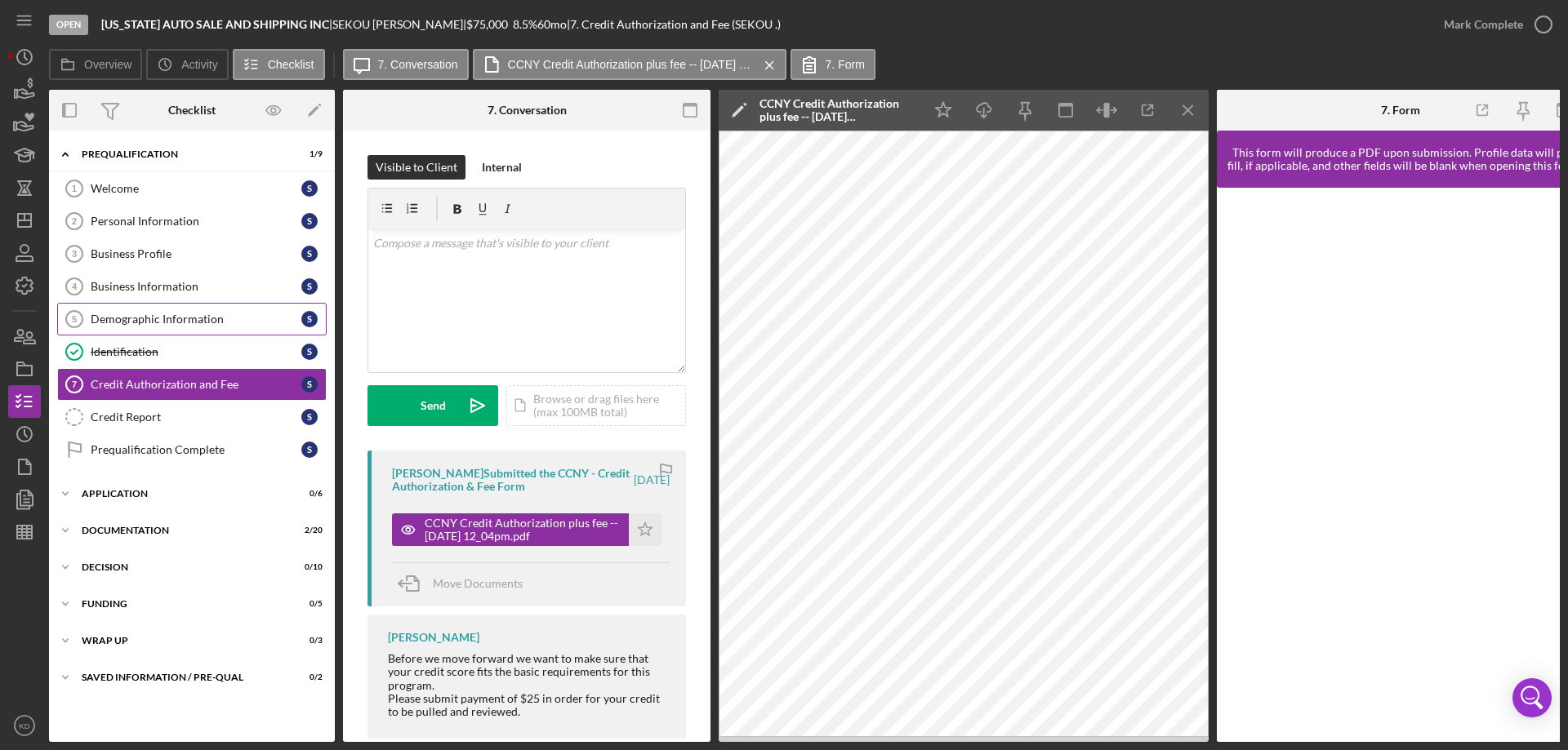
click at [149, 324] on div "Demographic Information" at bounding box center [196, 319] width 210 height 13
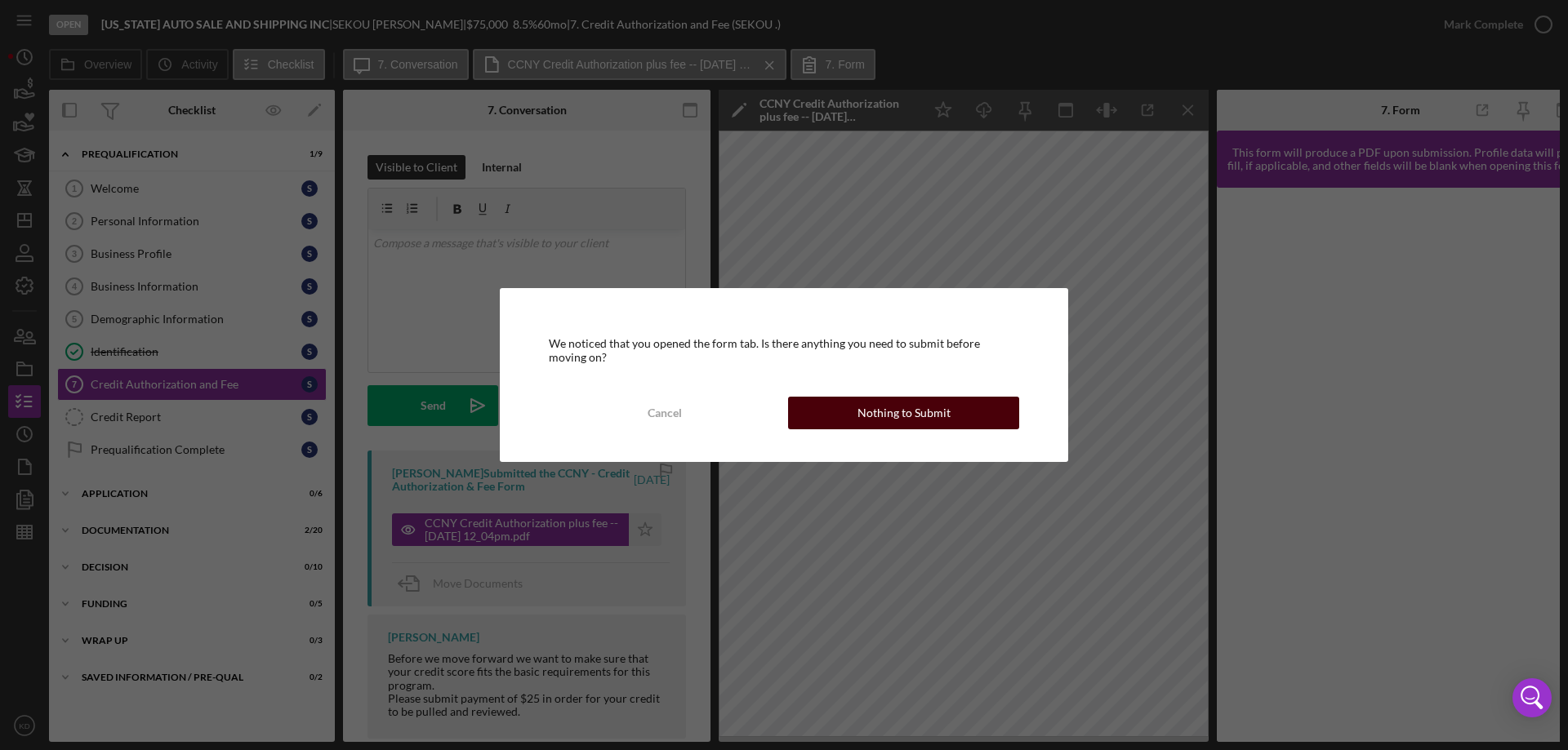
click at [955, 413] on button "Nothing to Submit" at bounding box center [904, 413] width 231 height 32
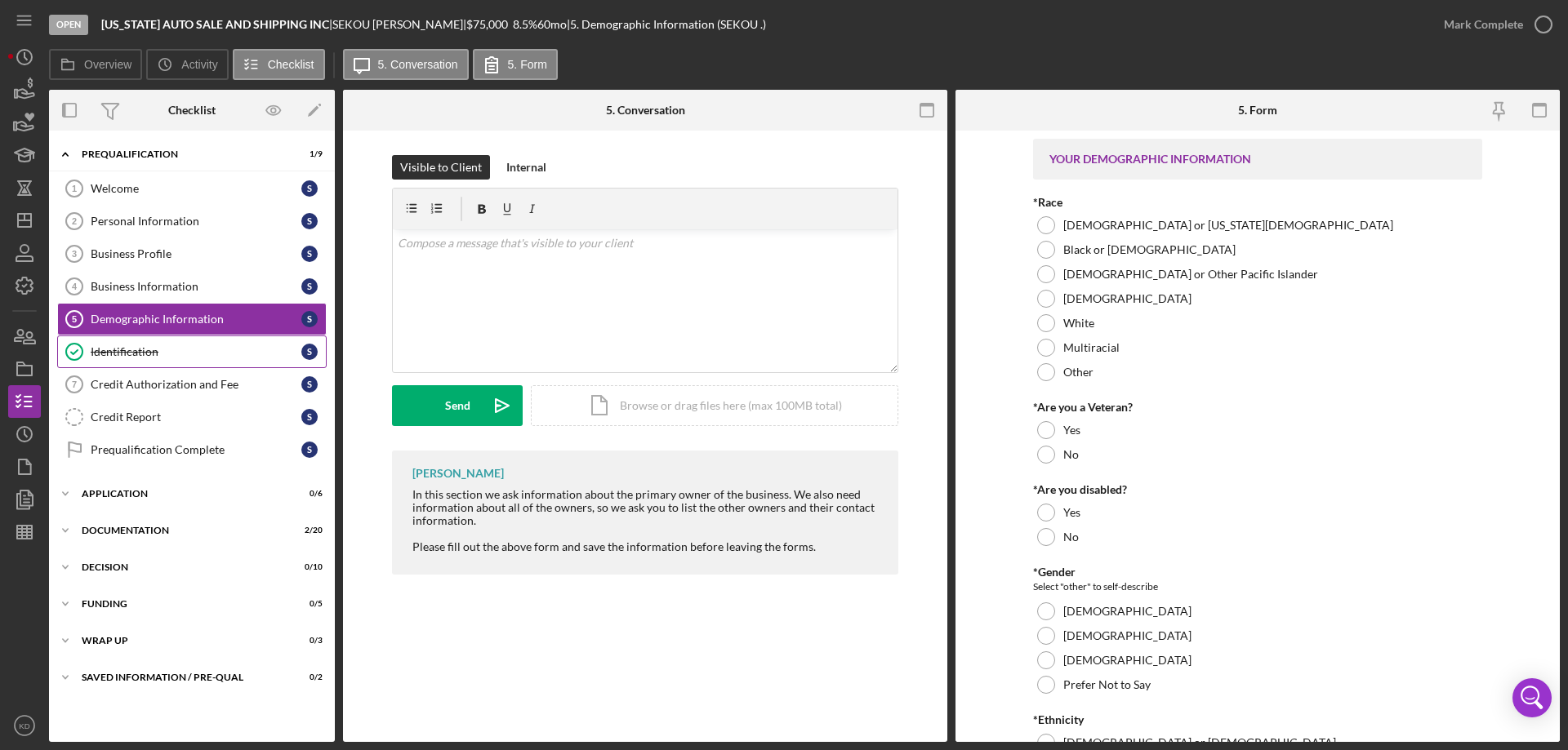
click at [123, 351] on div "Identification" at bounding box center [196, 352] width 210 height 13
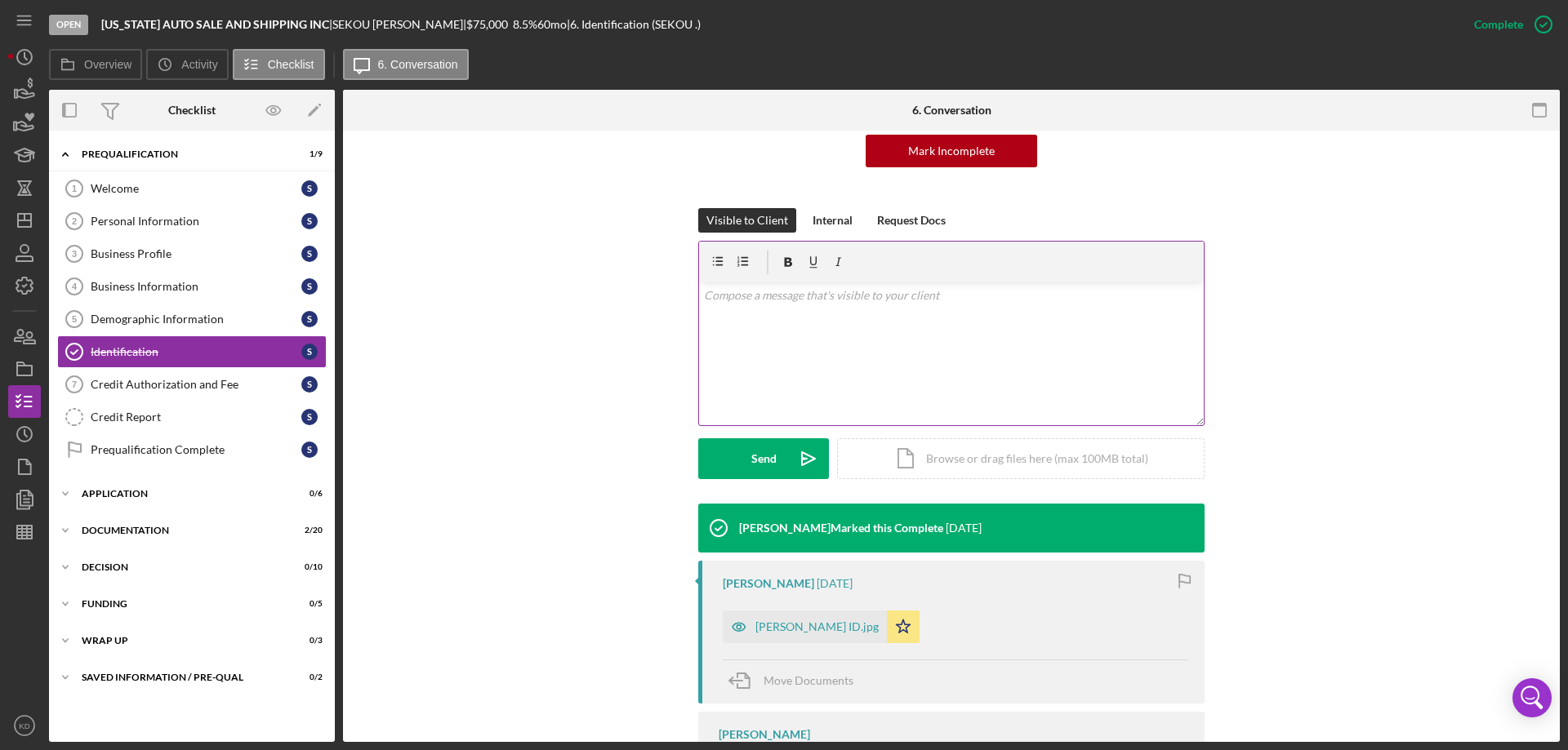
scroll to position [370, 0]
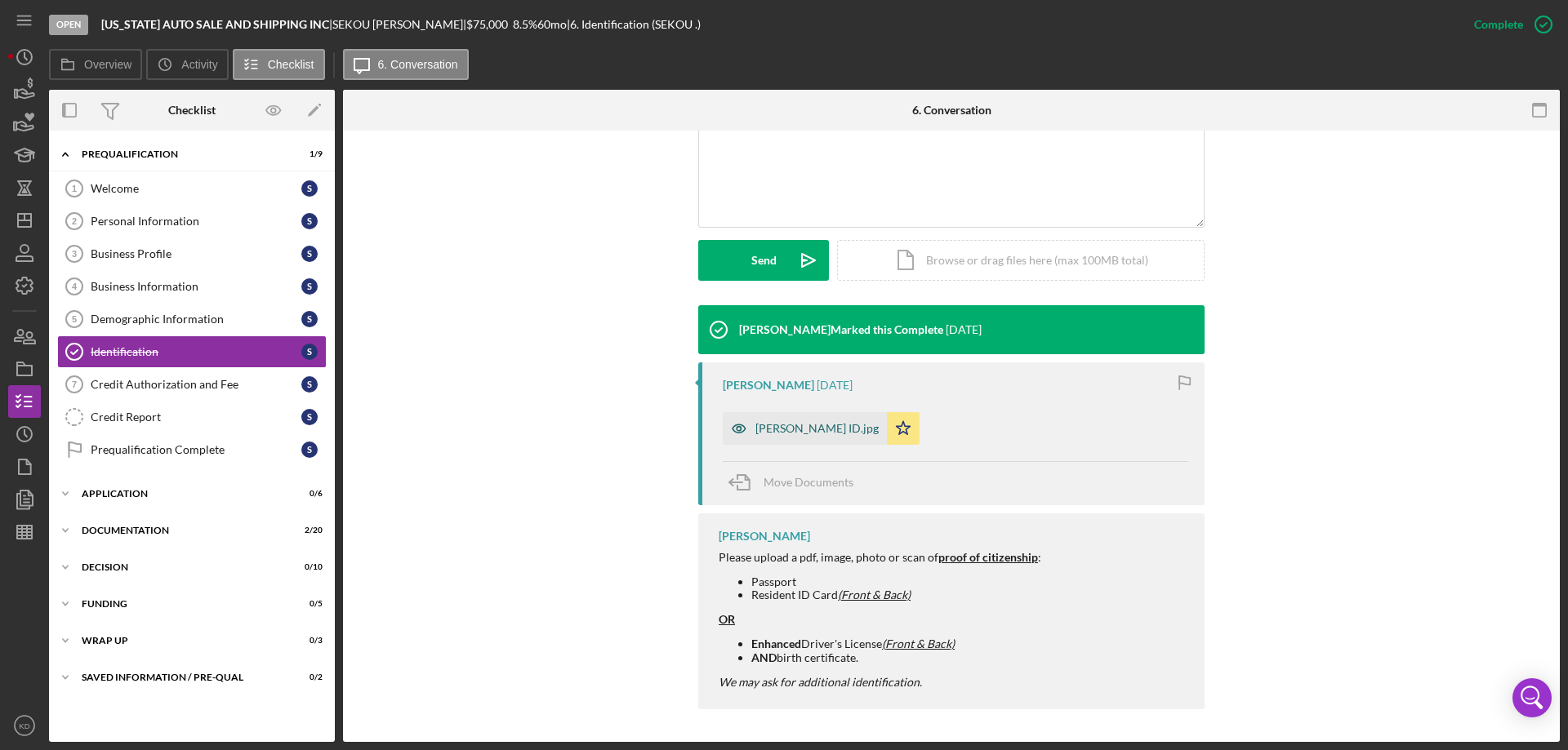
click at [789, 426] on div "[PERSON_NAME] ID.jpg" at bounding box center [816, 429] width 123 height 13
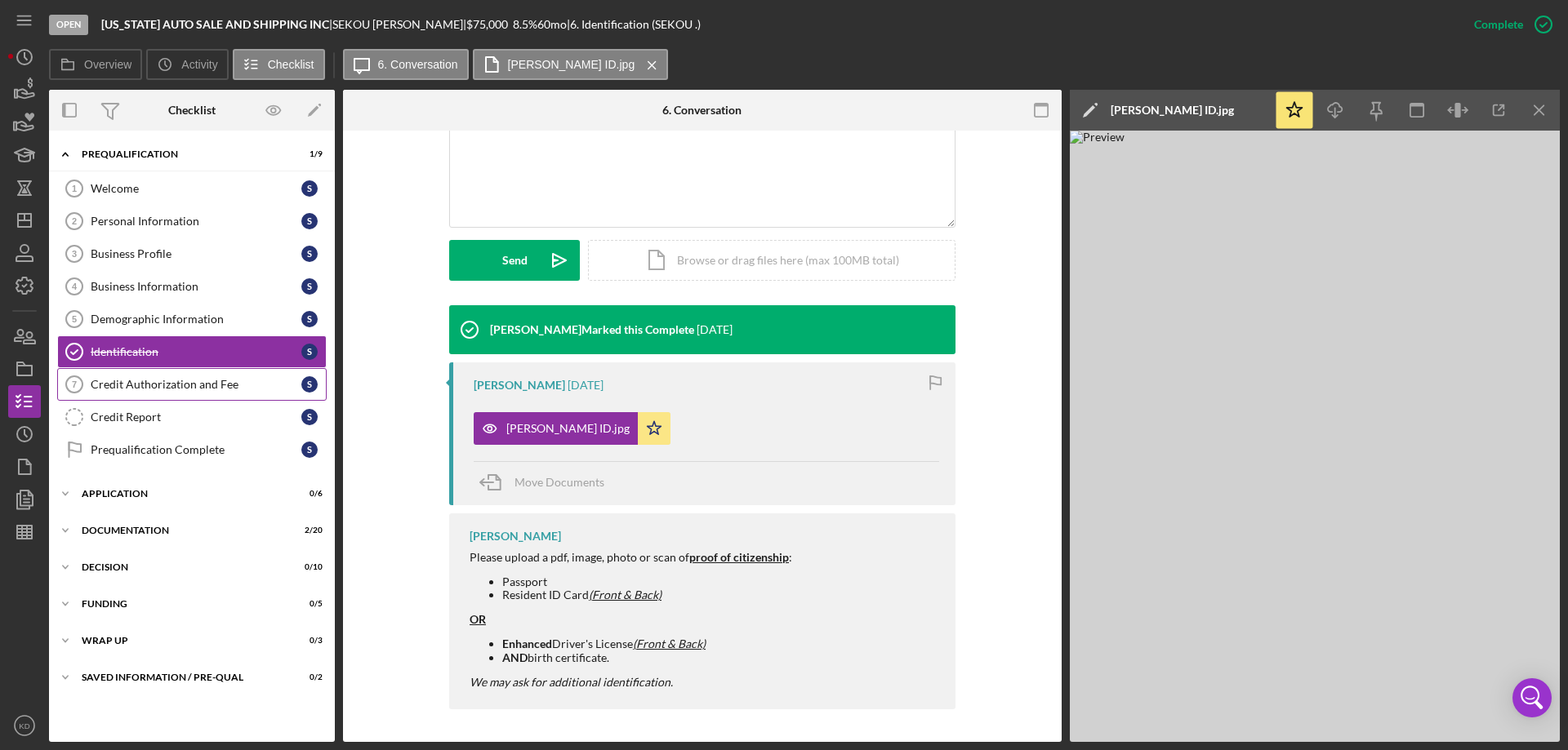
click at [151, 376] on link "Credit Authorization and Fee 7 Credit Authorization and Fee S" at bounding box center [192, 384] width 269 height 32
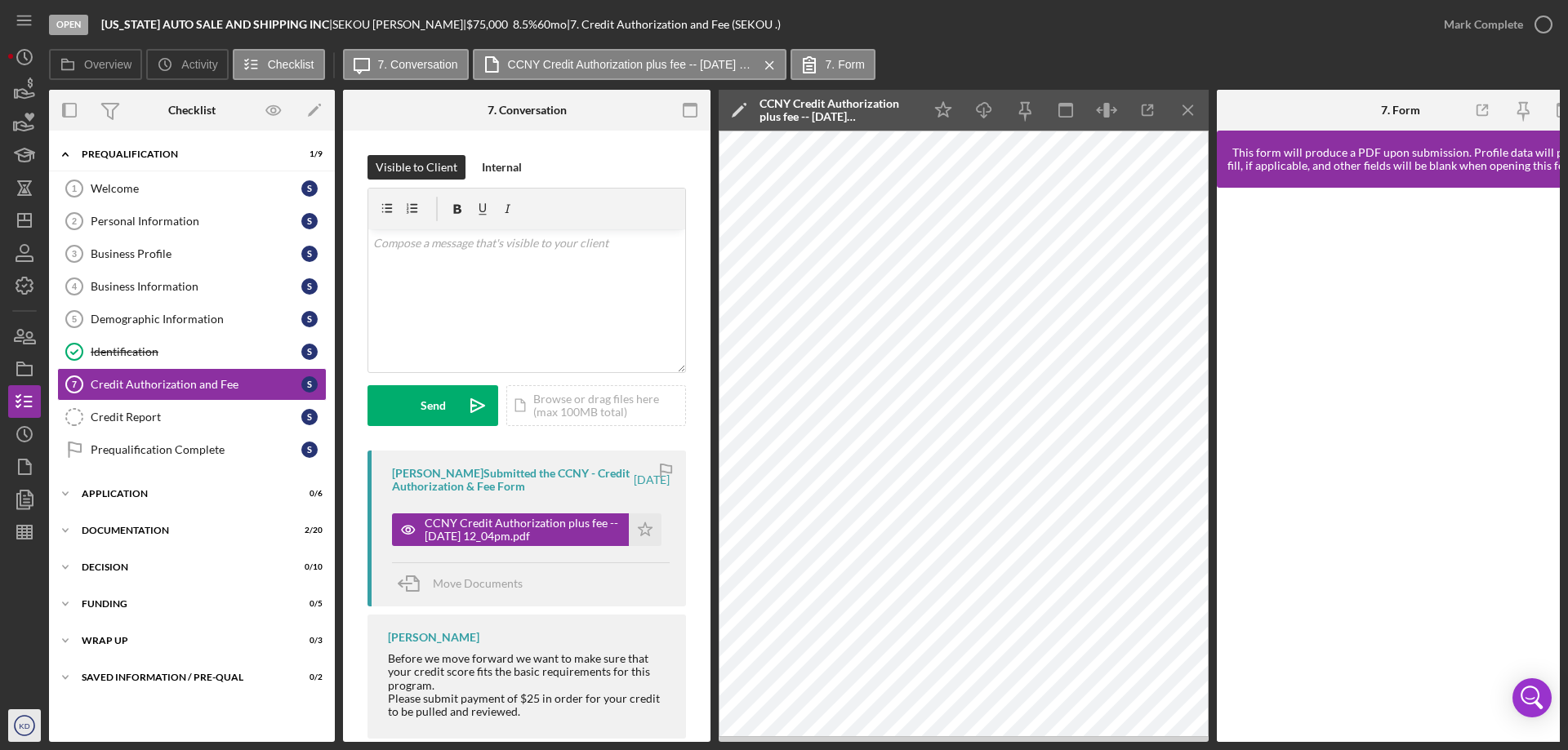
click at [39, 725] on icon "KD" at bounding box center [25, 725] width 32 height 41
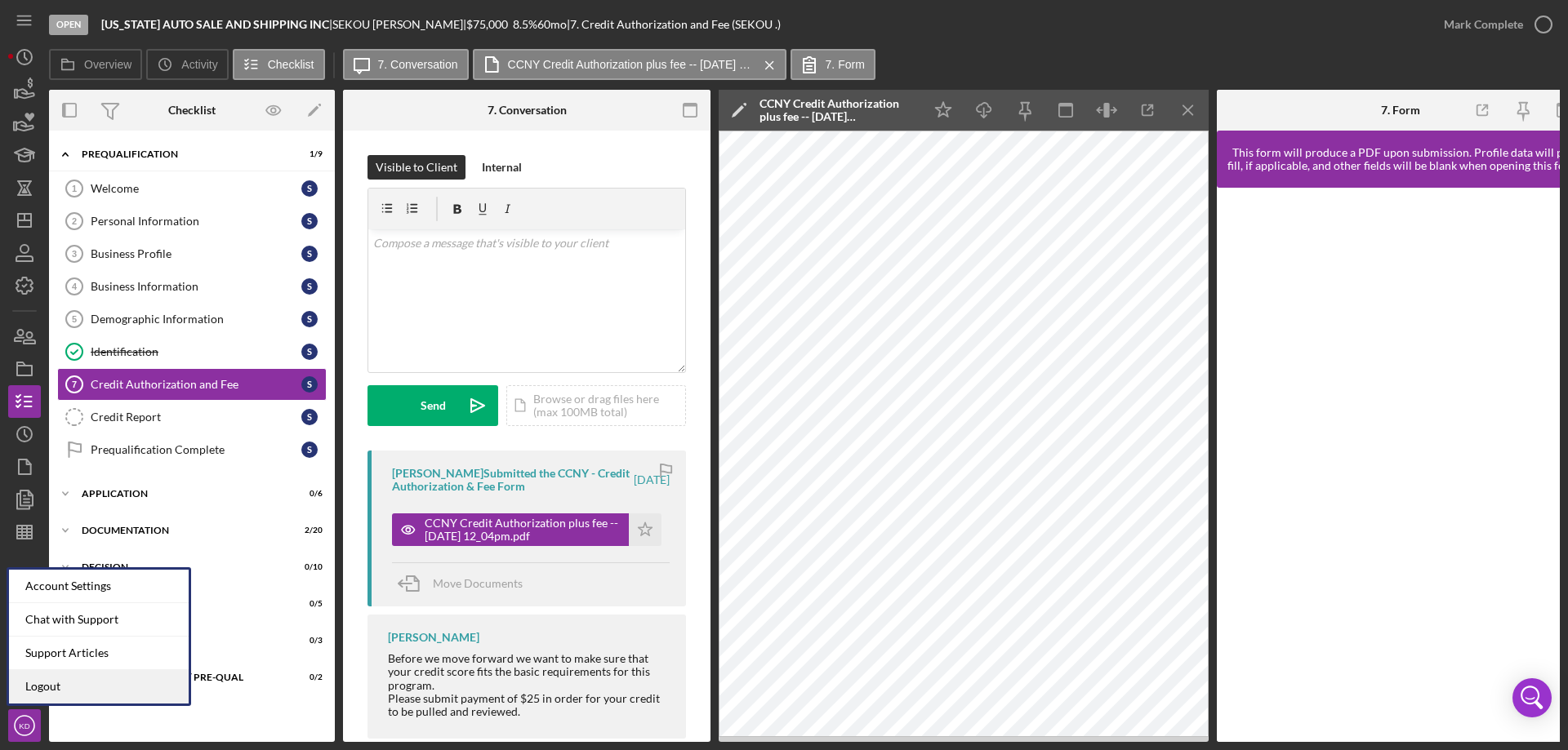
click at [58, 682] on link "Logout" at bounding box center [98, 687] width 180 height 33
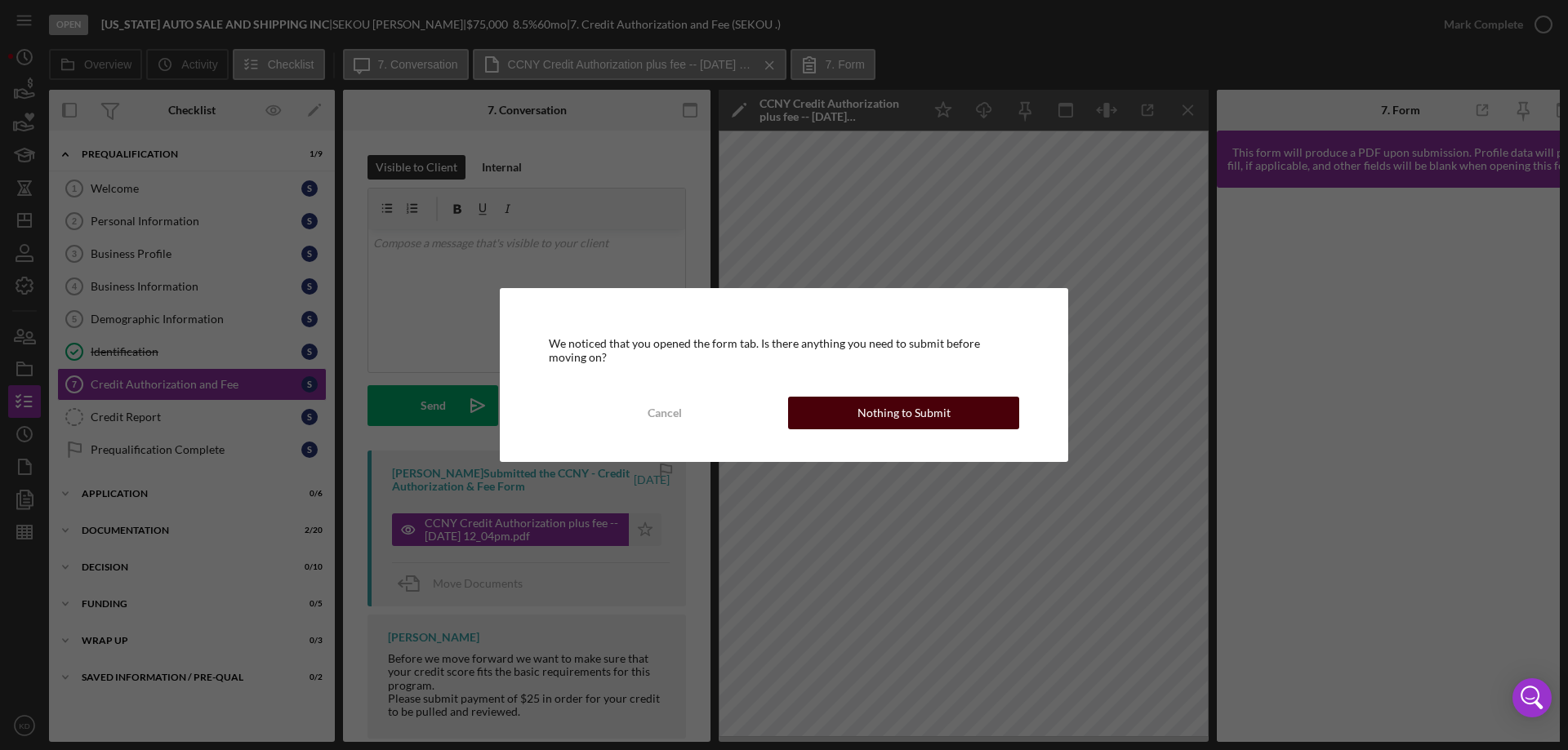
click at [934, 413] on div "Nothing to Submit" at bounding box center [903, 413] width 93 height 32
